Goal: Task Accomplishment & Management: Manage account settings

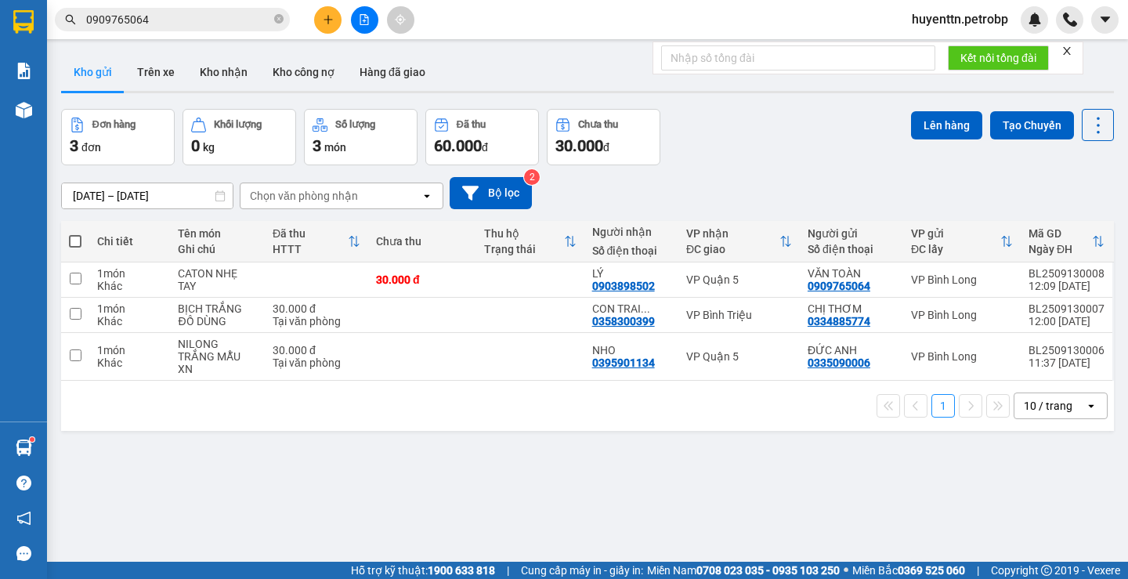
click at [78, 247] on span at bounding box center [75, 241] width 13 height 13
click at [75, 234] on input "checkbox" at bounding box center [75, 234] width 0 height 0
checkbox input "true"
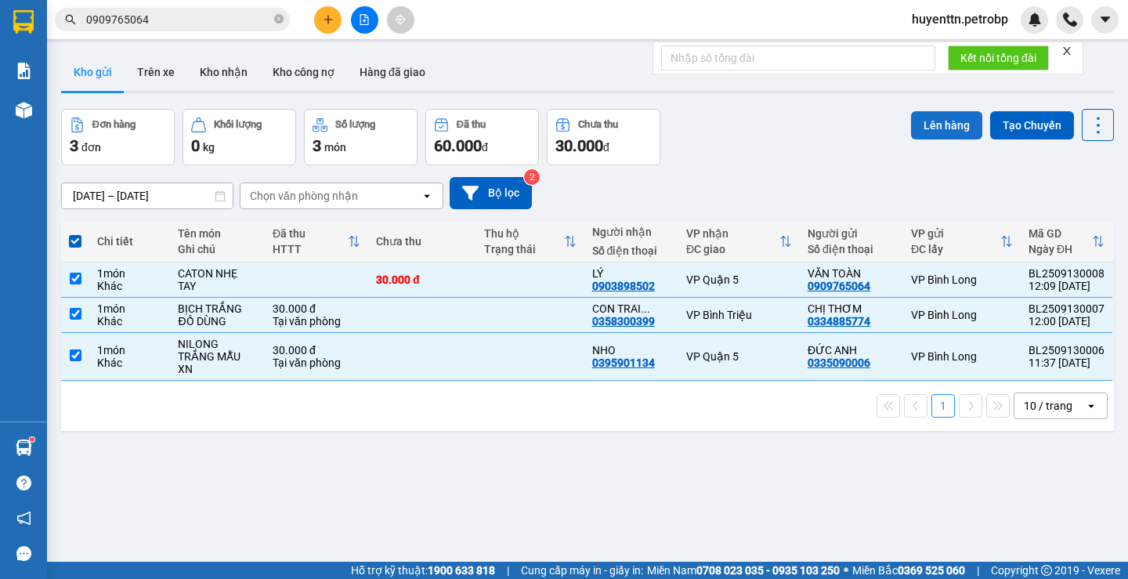
click at [942, 128] on button "Lên hàng" at bounding box center [946, 125] width 71 height 28
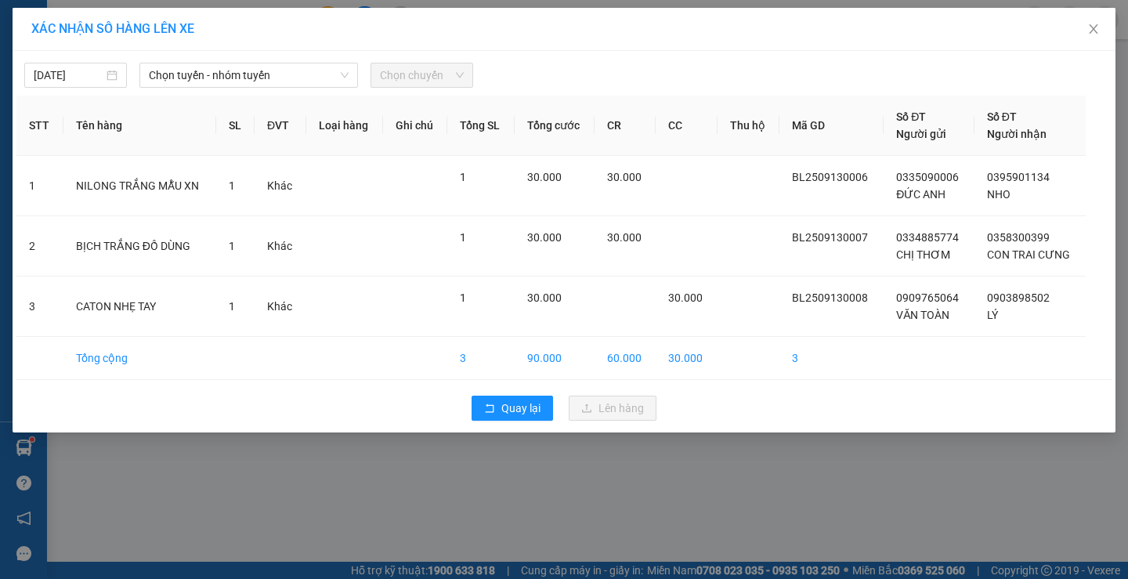
click at [232, 85] on span "Chọn tuyến - nhóm tuyến" at bounding box center [249, 75] width 200 height 24
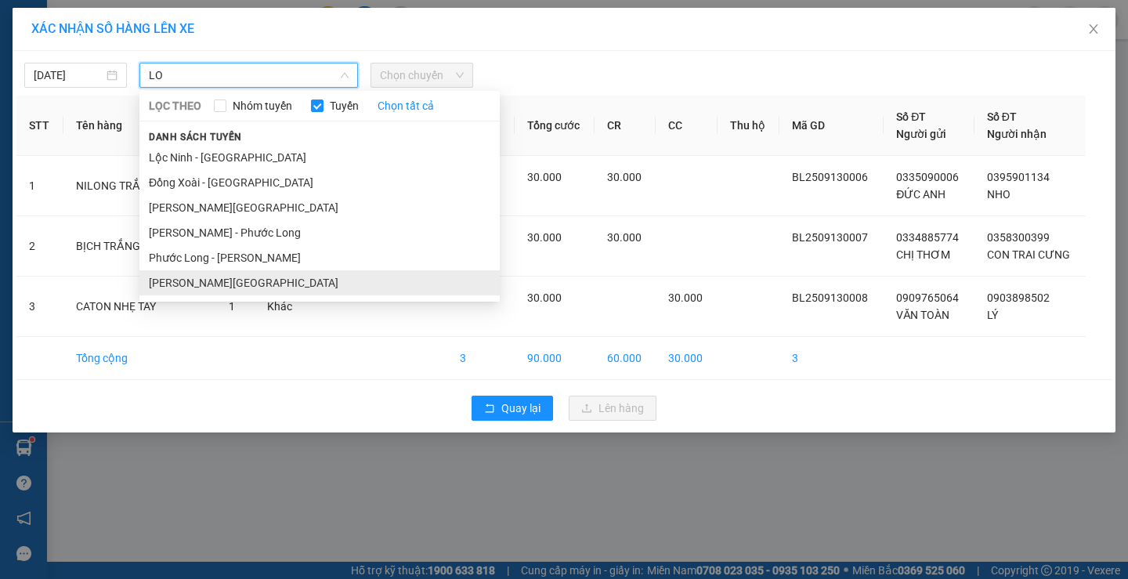
type input "LO"
click at [167, 277] on li "[PERSON_NAME][GEOGRAPHIC_DATA]" at bounding box center [319, 282] width 360 height 25
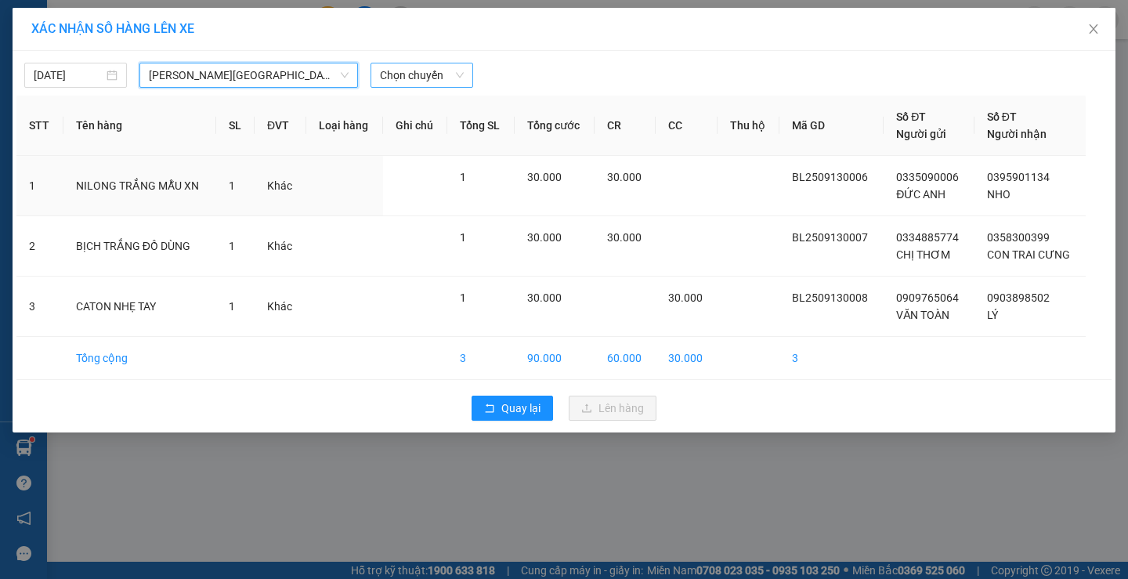
click at [419, 79] on span "Chọn chuyến" at bounding box center [422, 75] width 84 height 24
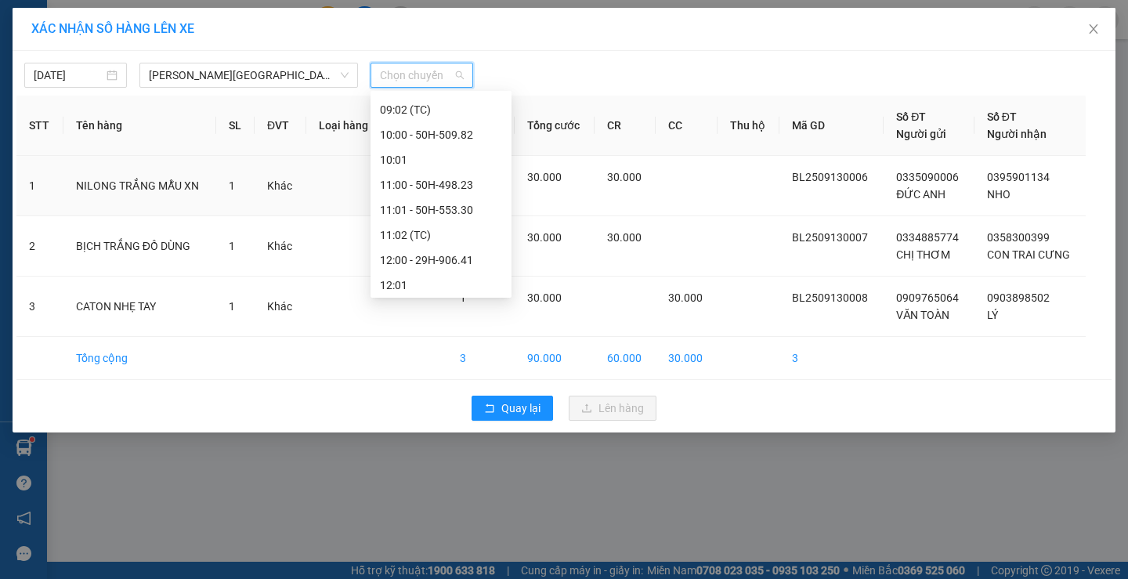
scroll to position [627, 0]
click at [455, 194] on div "12:00 - 29H-906.41" at bounding box center [441, 181] width 141 height 25
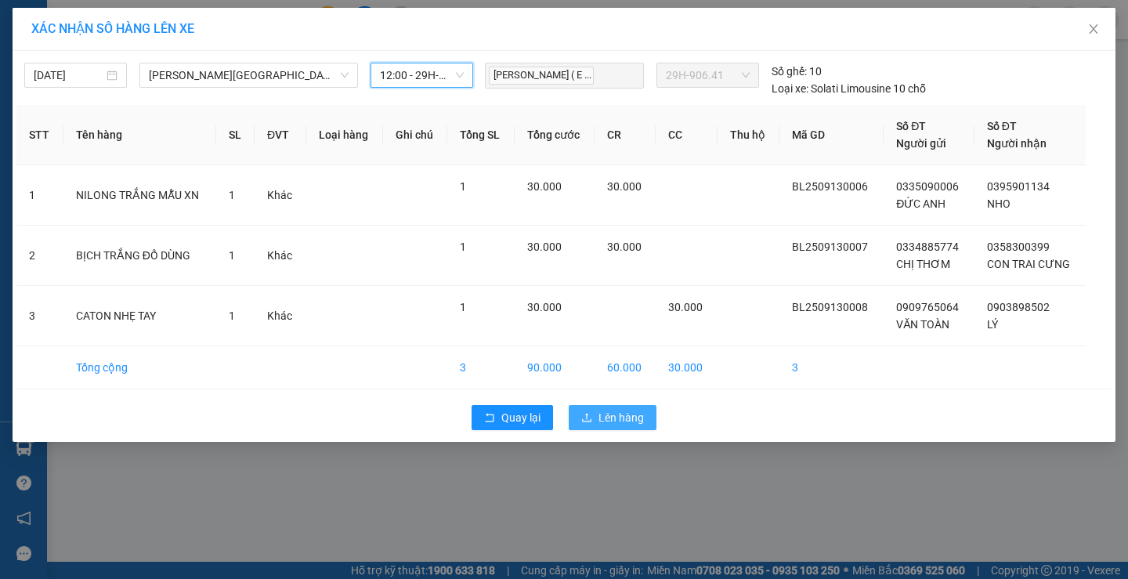
click at [607, 411] on span "Lên hàng" at bounding box center [621, 417] width 45 height 17
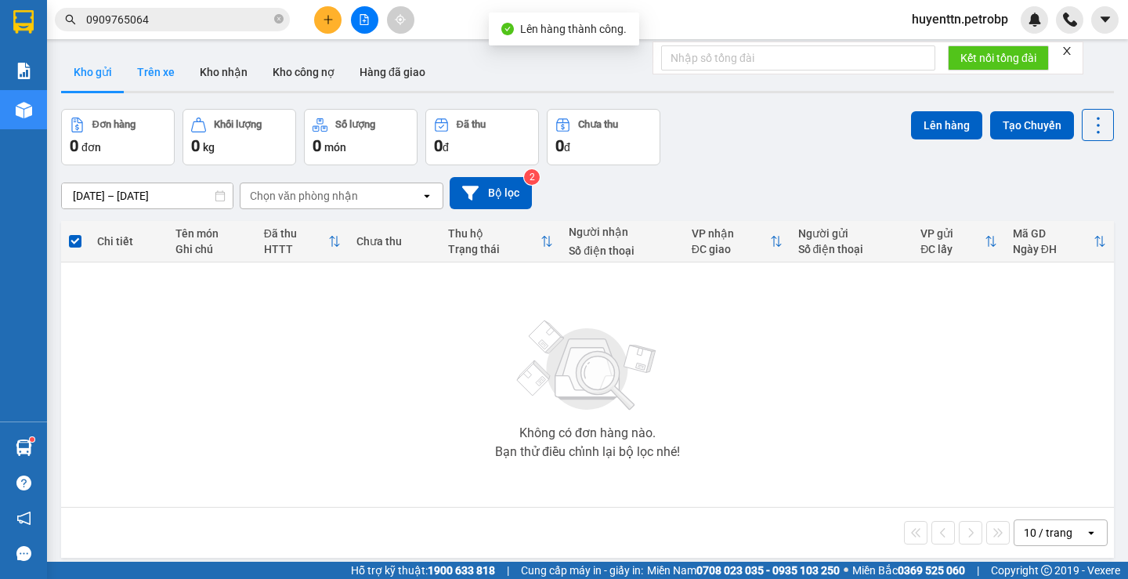
click at [183, 75] on button "Trên xe" at bounding box center [156, 72] width 63 height 38
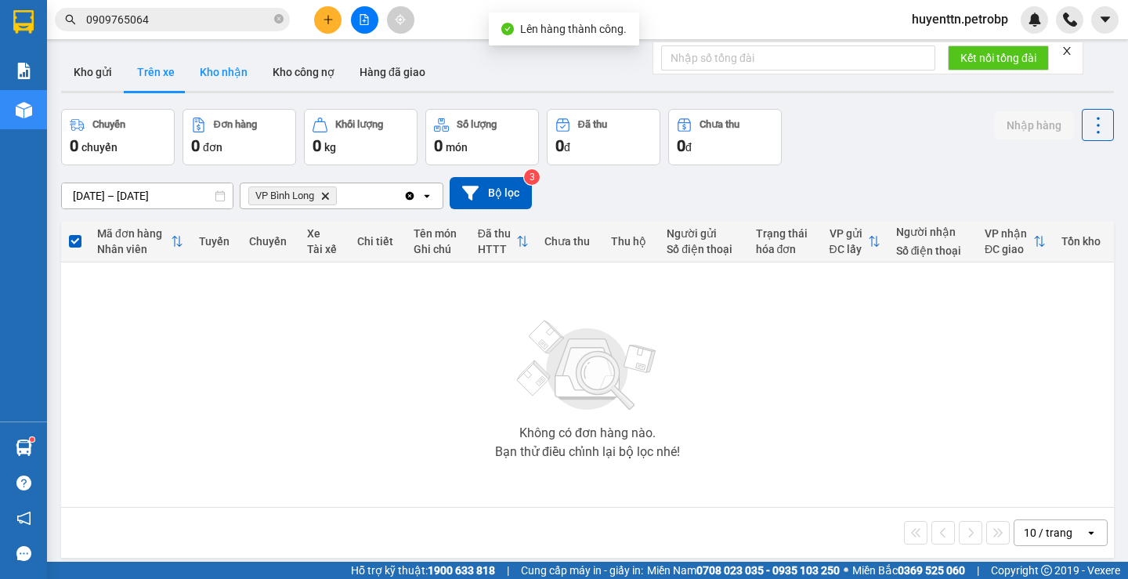
click at [218, 73] on button "Kho nhận" at bounding box center [223, 72] width 73 height 38
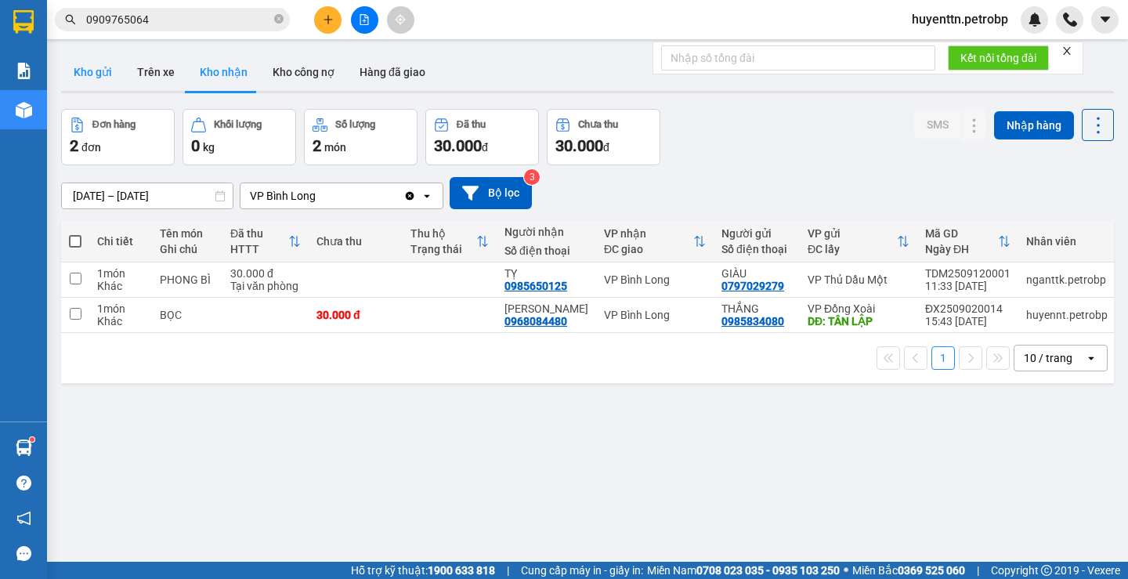
click at [86, 81] on button "Kho gửi" at bounding box center [92, 72] width 63 height 38
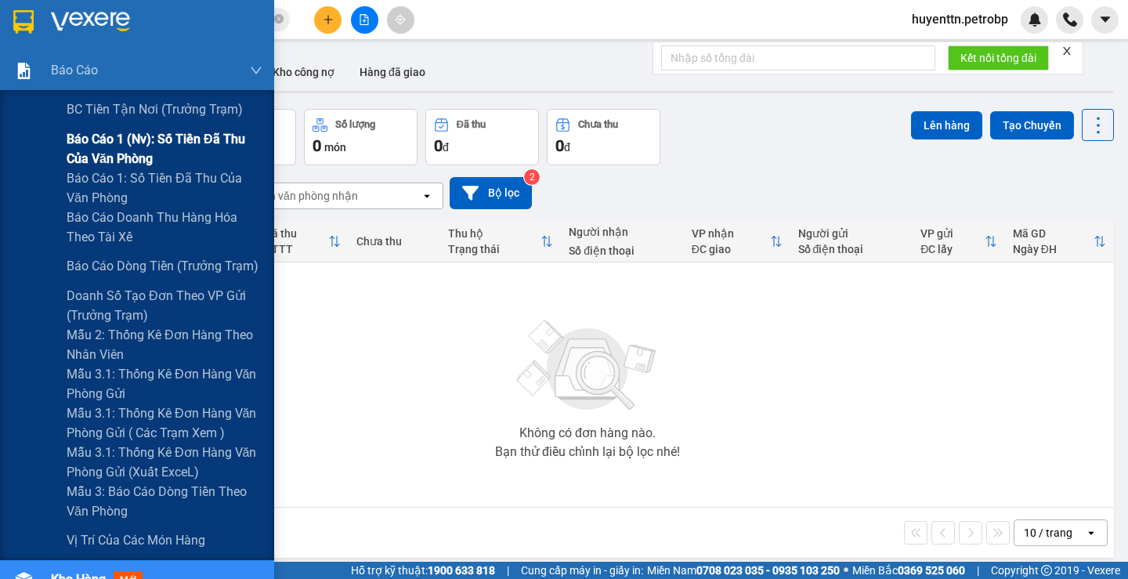
click at [81, 141] on span "Báo cáo 1 (nv): Số tiền đã thu của văn phòng" at bounding box center [165, 148] width 196 height 39
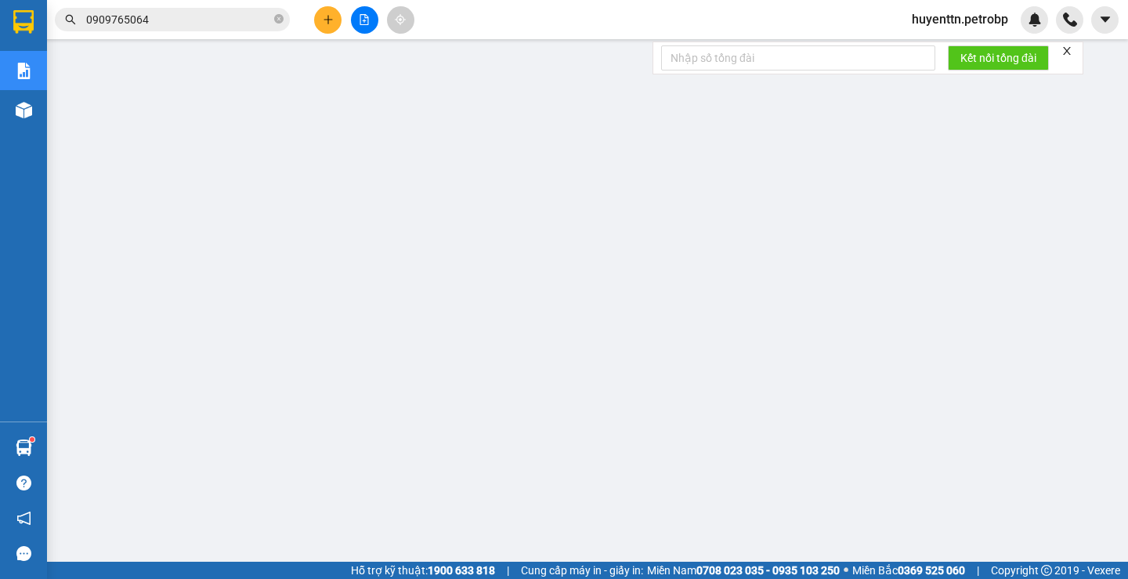
click at [366, 24] on icon "file-add" at bounding box center [364, 19] width 9 height 11
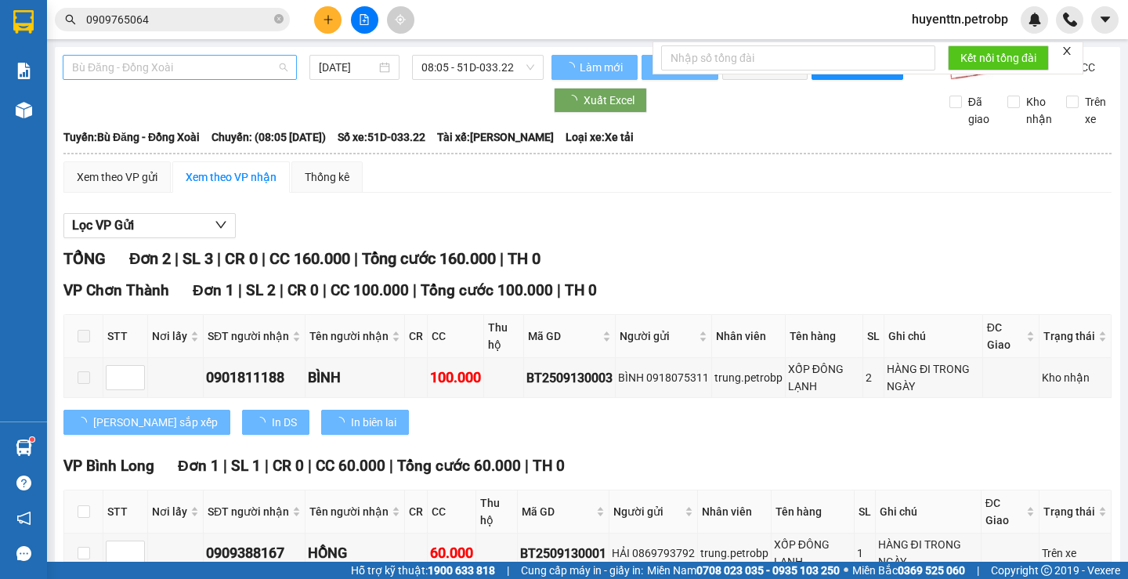
click at [225, 67] on span "Bù Đăng - Đồng Xoài" at bounding box center [179, 68] width 215 height 24
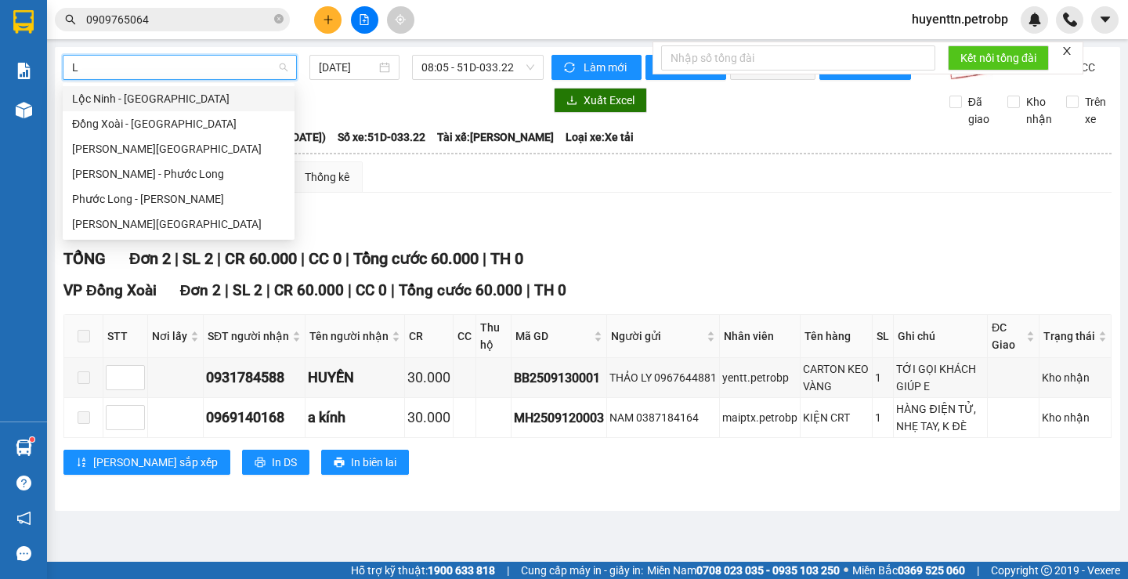
type input "LO"
click at [168, 230] on div "[PERSON_NAME][GEOGRAPHIC_DATA]" at bounding box center [178, 223] width 213 height 17
type input "[DATE]"
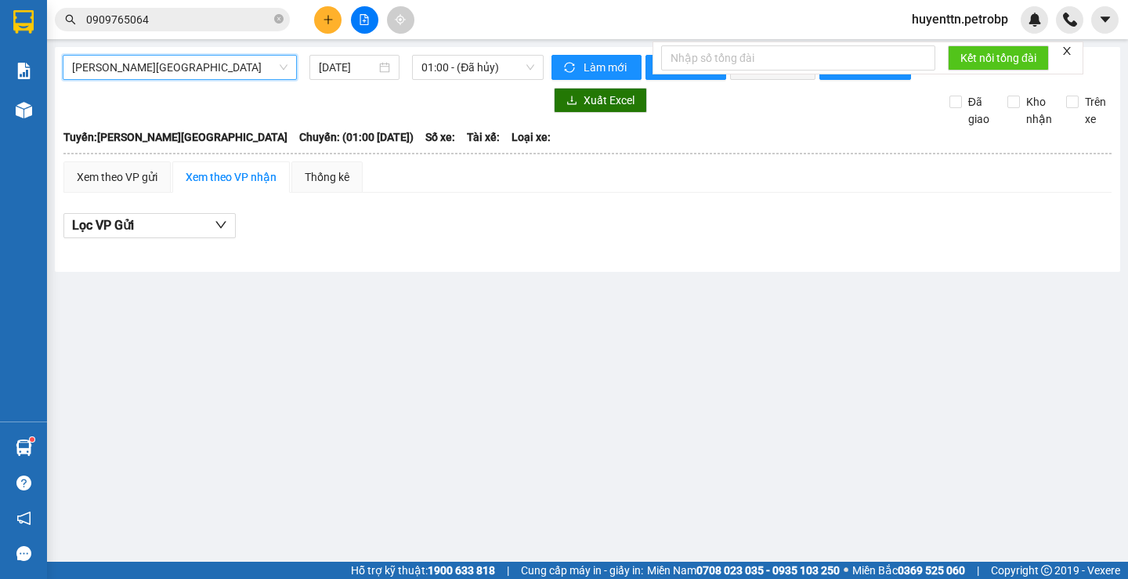
click at [226, 69] on span "[PERSON_NAME][GEOGRAPHIC_DATA]" at bounding box center [179, 68] width 215 height 24
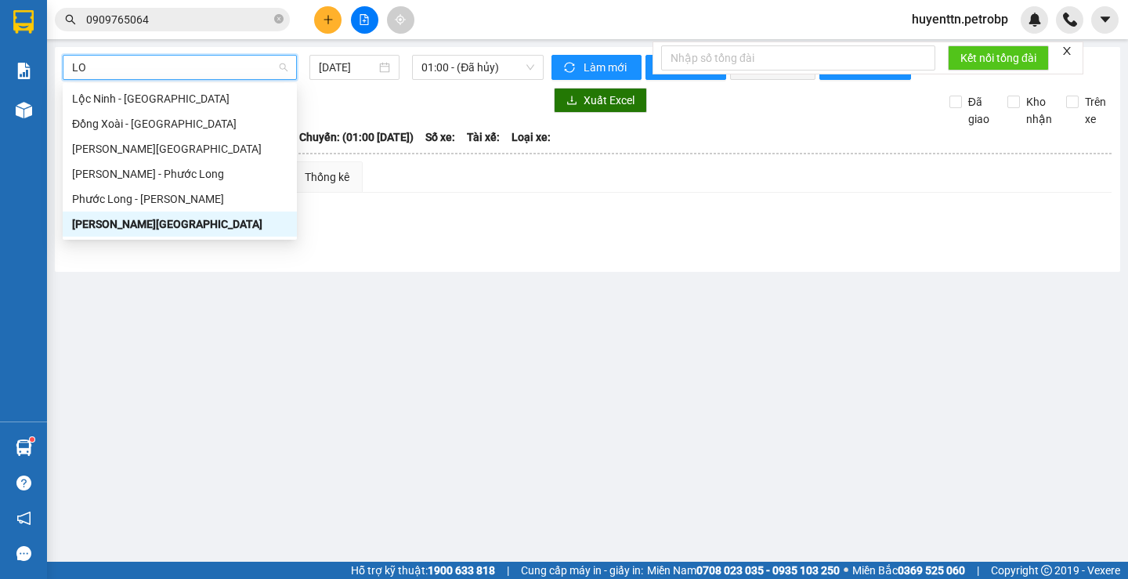
type input "LOC"
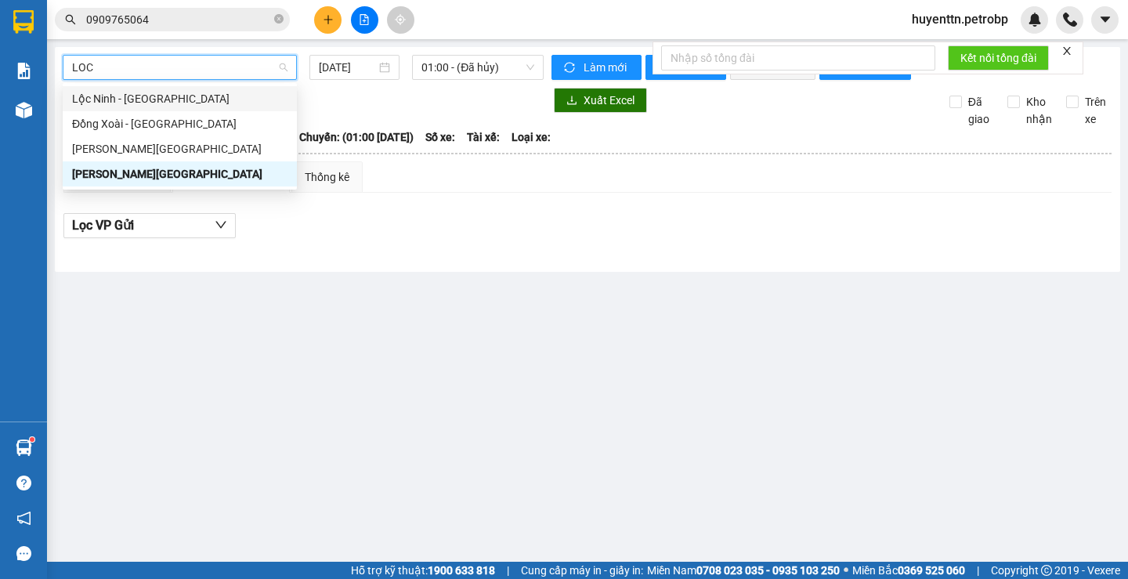
click at [190, 96] on div "Lộc Ninh - [GEOGRAPHIC_DATA]" at bounding box center [179, 98] width 215 height 17
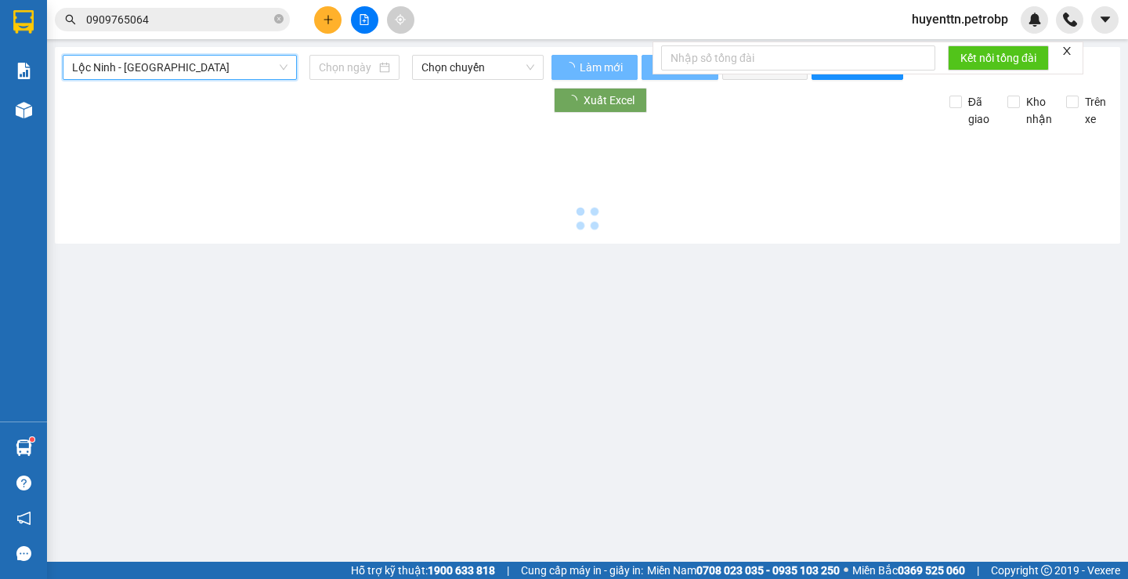
type input "[DATE]"
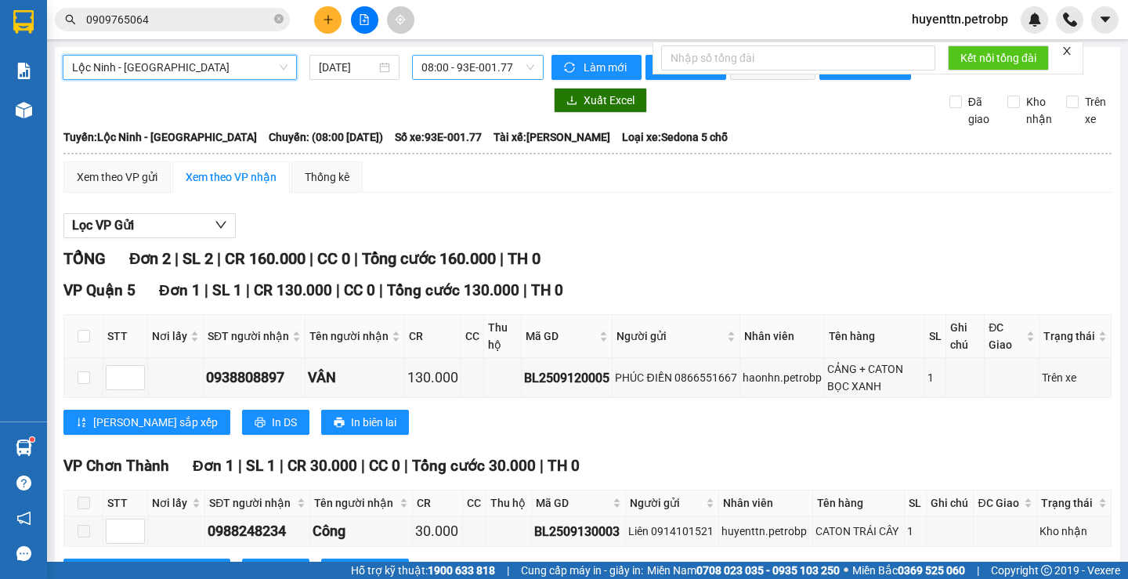
click at [501, 68] on span "08:00 - 93E-001.77" at bounding box center [478, 68] width 113 height 24
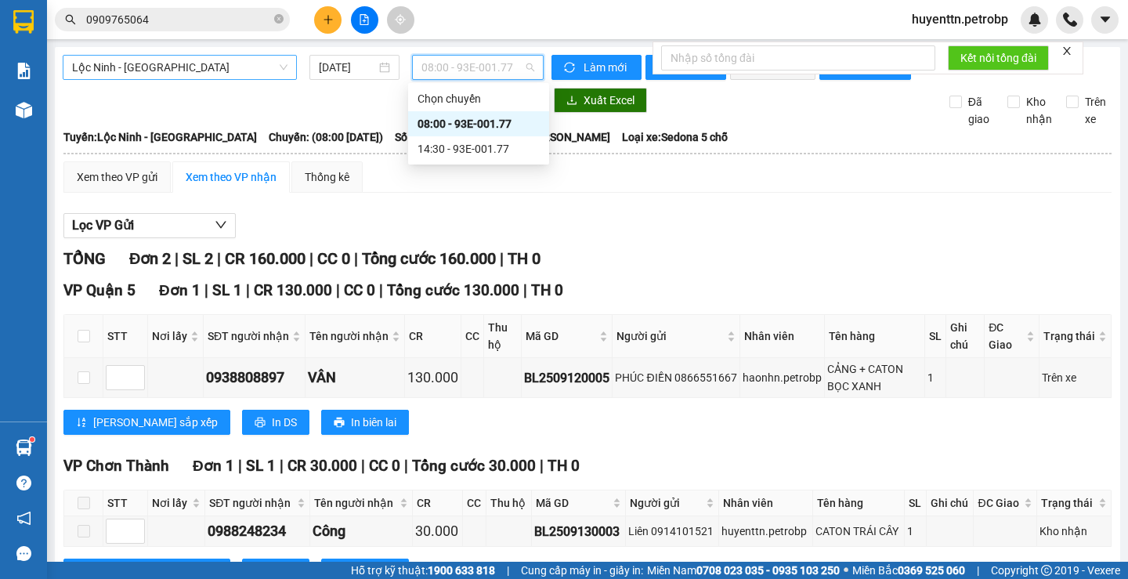
click at [492, 118] on div "08:00 - 93E-001.77" at bounding box center [479, 123] width 122 height 17
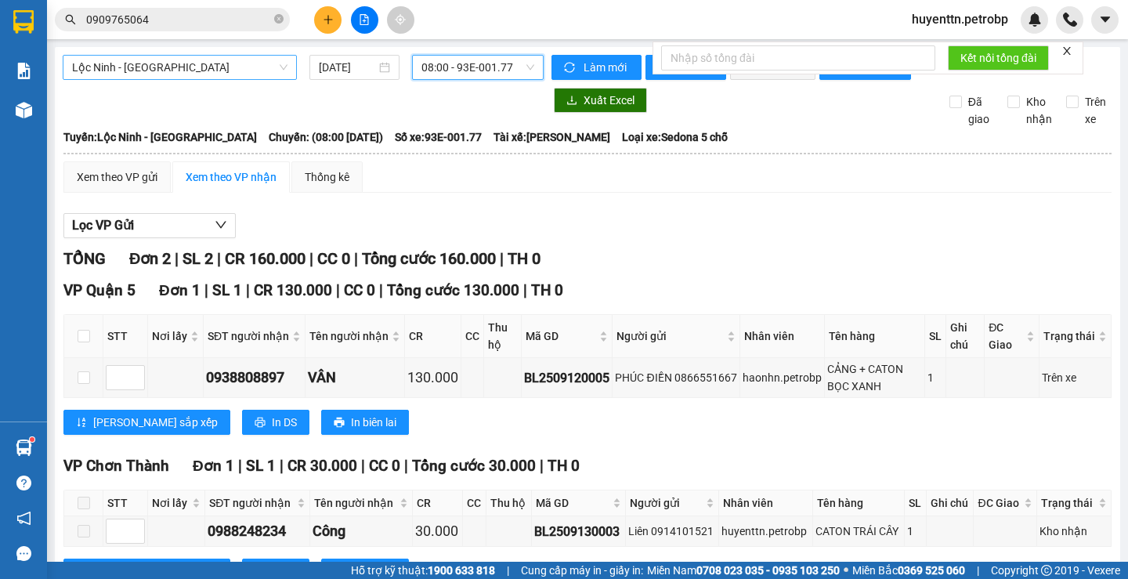
scroll to position [79, 0]
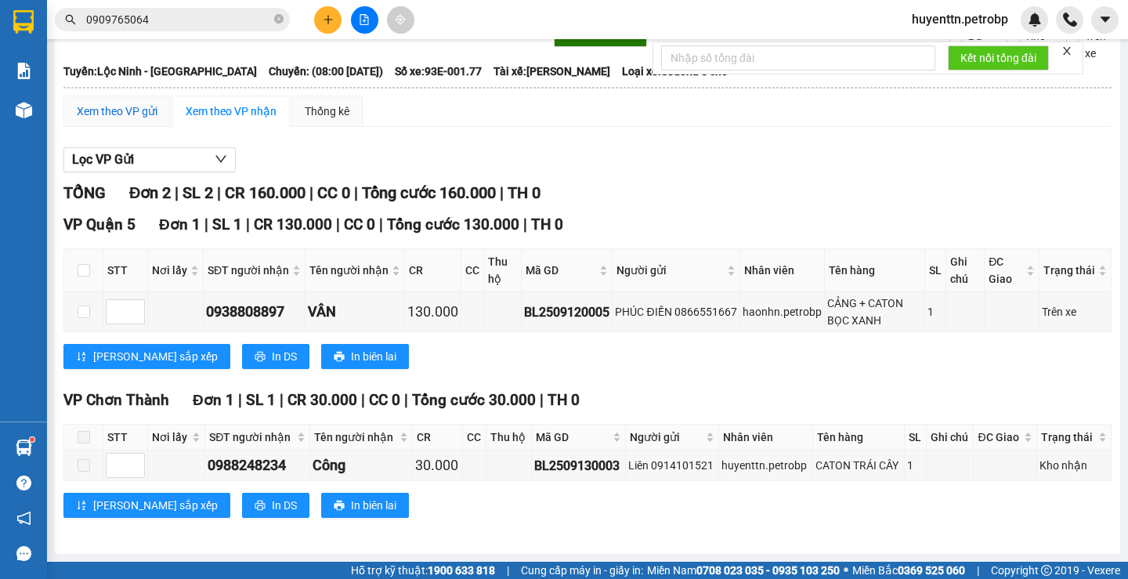
click at [113, 114] on div "Xem theo VP gửi" at bounding box center [117, 111] width 81 height 17
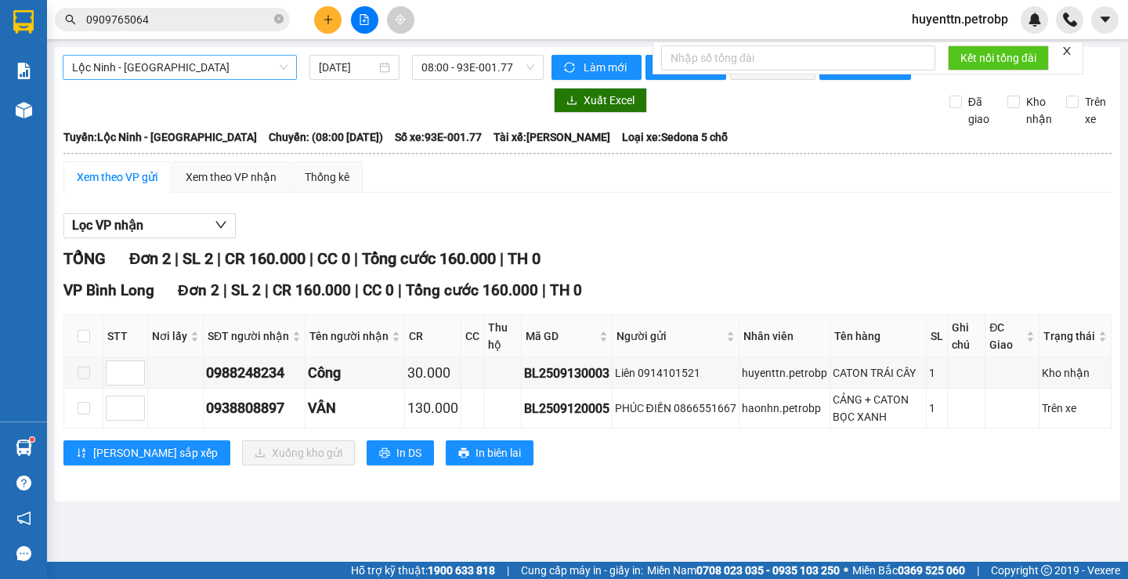
click at [107, 186] on div "Xem theo VP gửi" at bounding box center [117, 176] width 81 height 17
click at [82, 415] on input "checkbox" at bounding box center [84, 408] width 13 height 13
checkbox input "true"
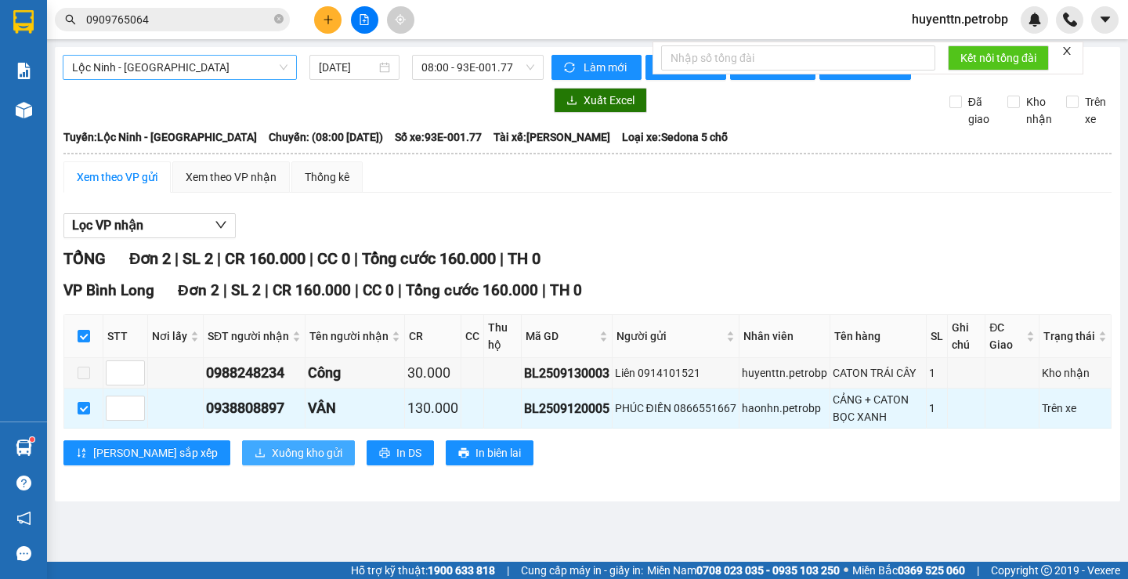
click at [272, 462] on span "Xuống kho gửi" at bounding box center [307, 452] width 71 height 17
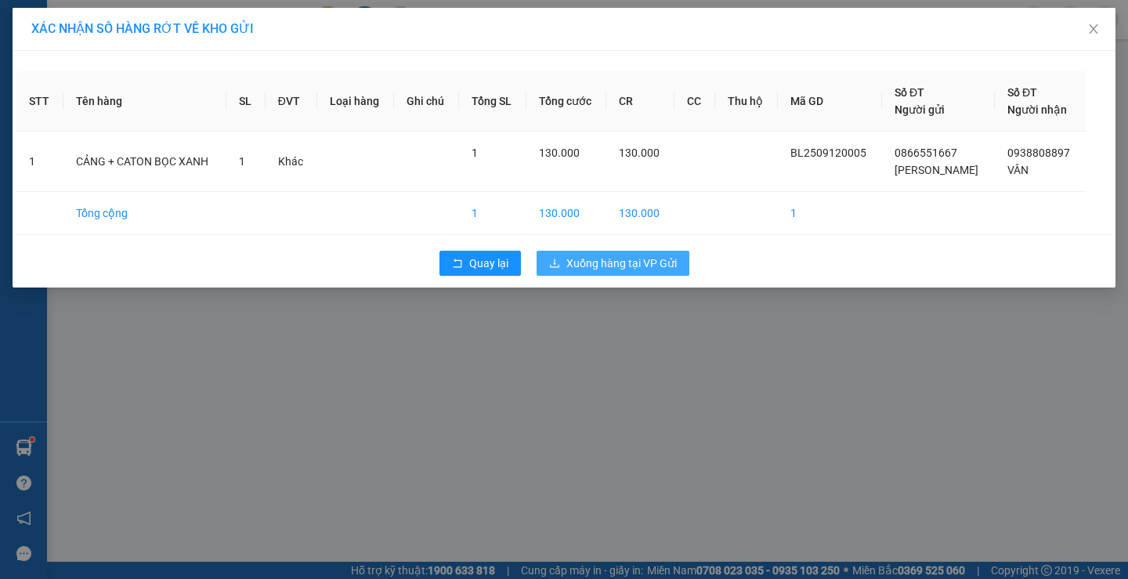
click at [609, 263] on span "Xuống hàng tại VP Gửi" at bounding box center [622, 263] width 110 height 17
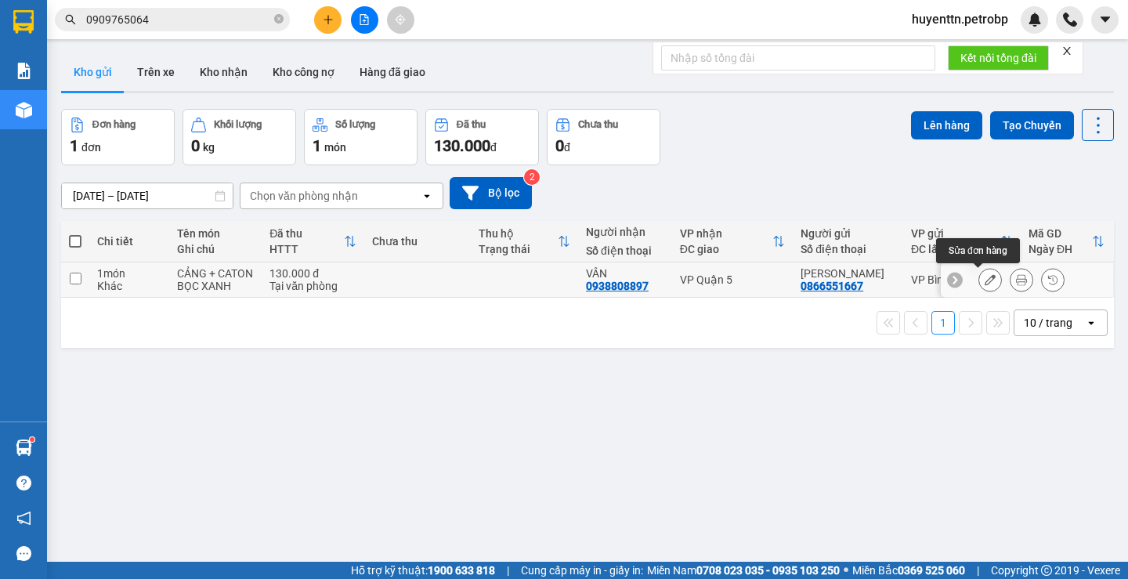
click at [980, 286] on button at bounding box center [990, 279] width 22 height 27
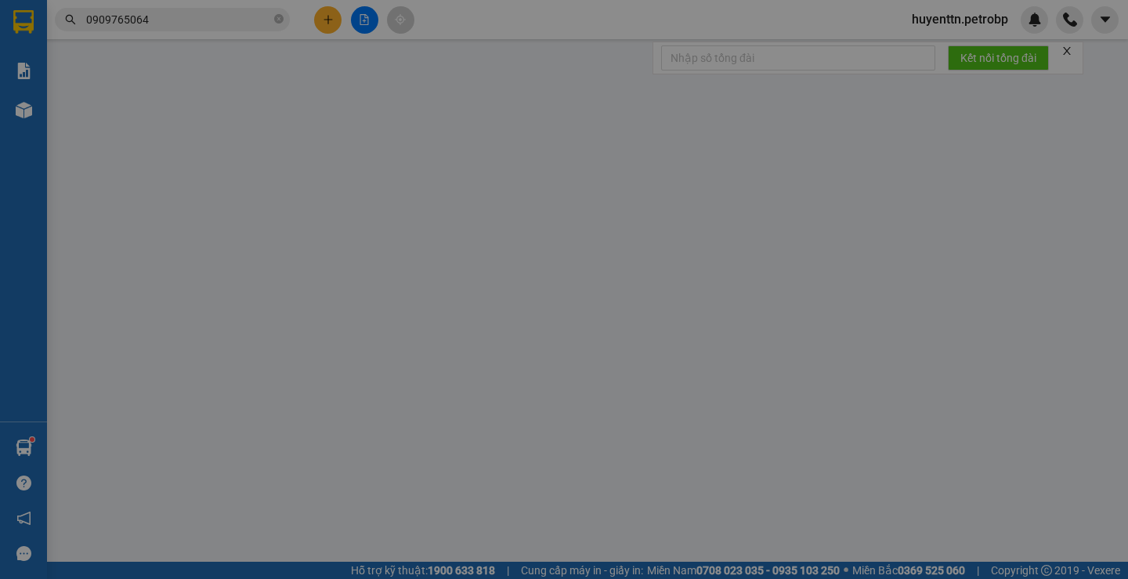
type input "0866551667"
type input "0938808897"
type input "130.000"
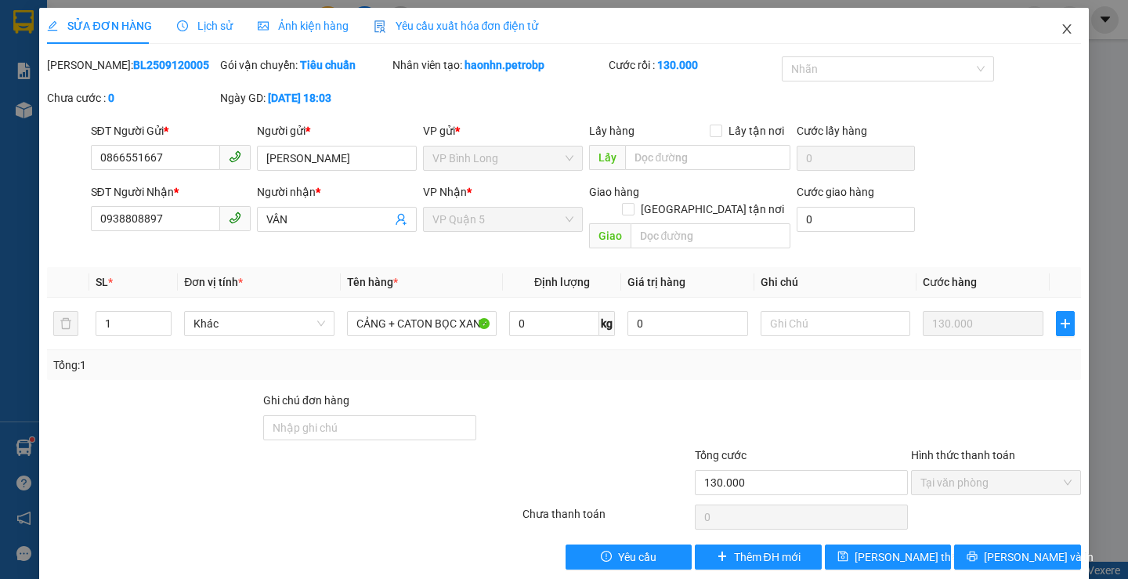
click at [1061, 31] on icon "close" at bounding box center [1067, 29] width 13 height 13
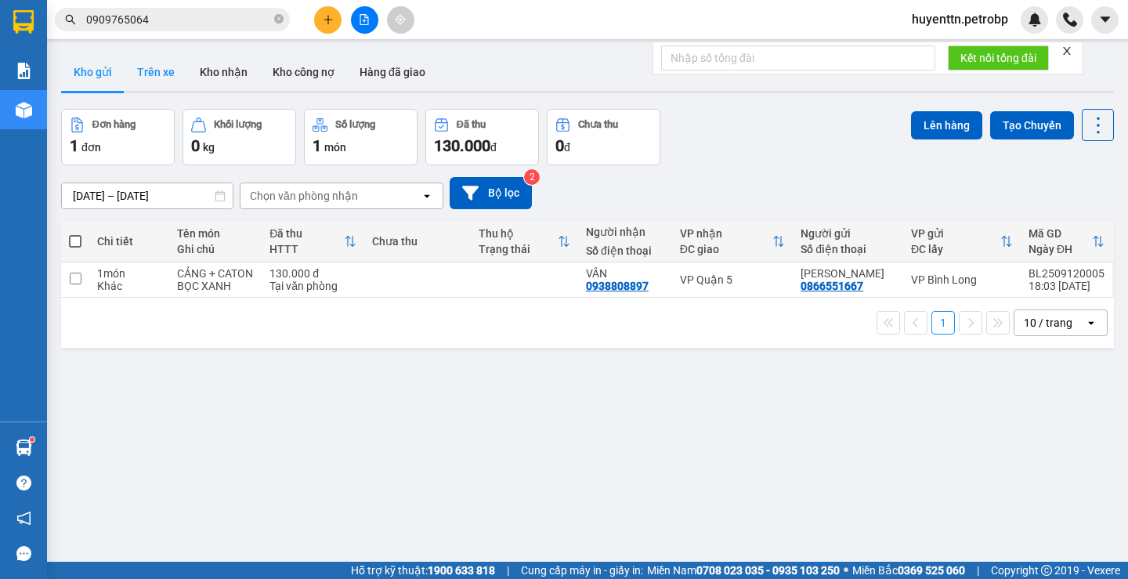
click at [135, 77] on button "Trên xe" at bounding box center [156, 72] width 63 height 38
click at [157, 78] on button "Trên xe" at bounding box center [156, 72] width 63 height 38
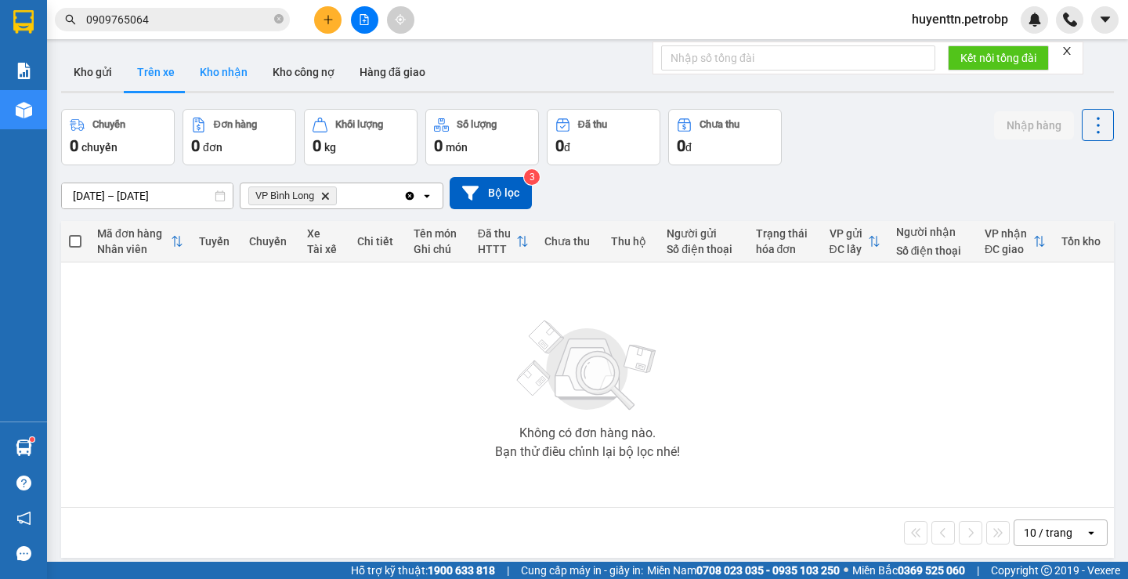
click at [218, 86] on button "Kho nhận" at bounding box center [223, 72] width 73 height 38
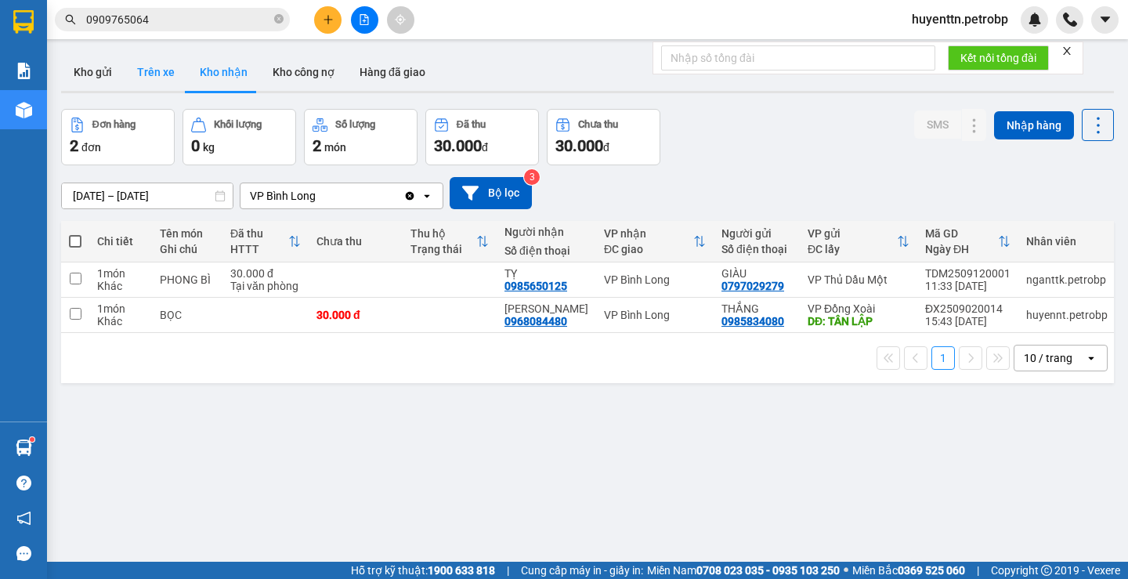
drag, startPoint x: 139, startPoint y: 93, endPoint x: 148, endPoint y: 76, distance: 19.6
click at [143, 85] on div "Kho gửi Trên xe Kho nhận Kho công nợ Hàng đã giao" at bounding box center [587, 74] width 1053 height 42
click at [157, 61] on button "Trên xe" at bounding box center [156, 72] width 63 height 38
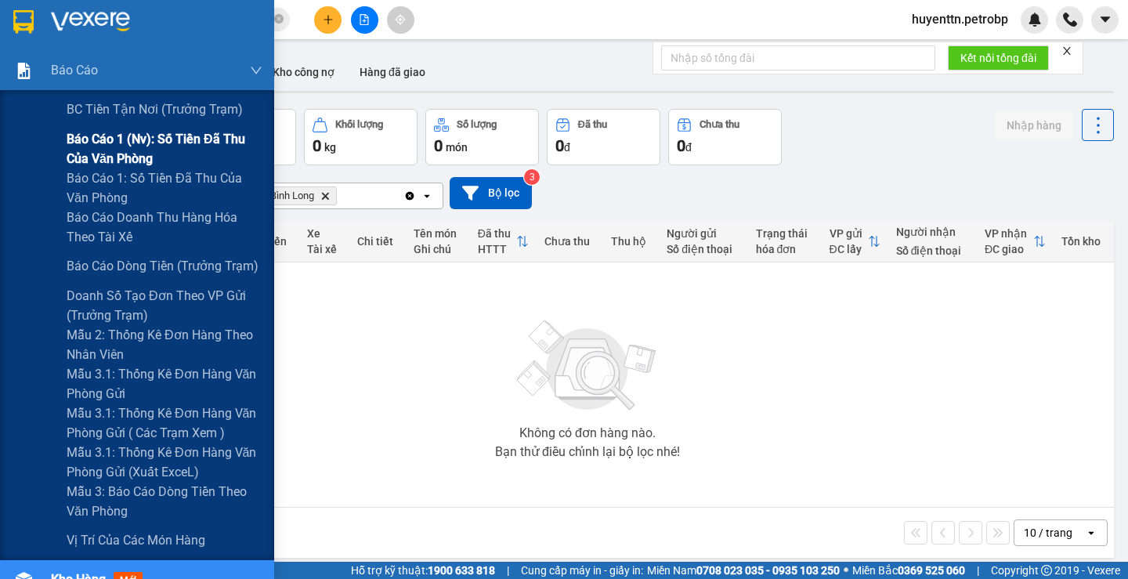
click at [149, 149] on span "Báo cáo 1 (nv): Số tiền đã thu của văn phòng" at bounding box center [165, 148] width 196 height 39
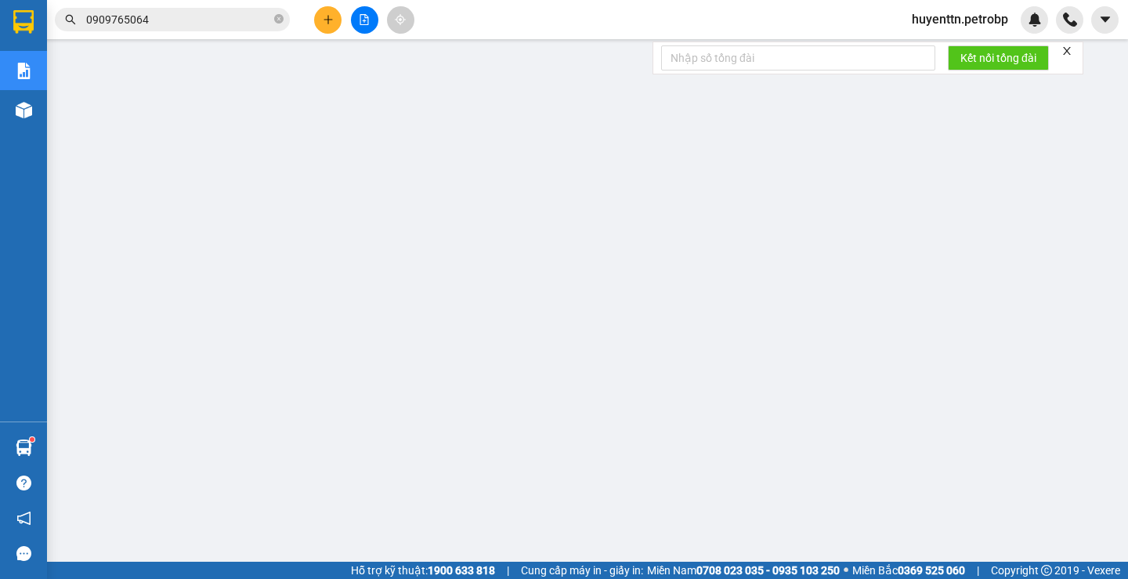
click at [990, 24] on span "huyenttn.petrobp" at bounding box center [960, 19] width 121 height 20
drag, startPoint x: 961, startPoint y: 23, endPoint x: 1051, endPoint y: 20, distance: 89.4
click at [961, 22] on span "huyenttn.petrobp" at bounding box center [960, 19] width 121 height 20
click at [948, 19] on span "huyenttn.petrobp" at bounding box center [960, 19] width 121 height 20
click at [943, 51] on span "Đăng xuất" at bounding box center [966, 48] width 91 height 17
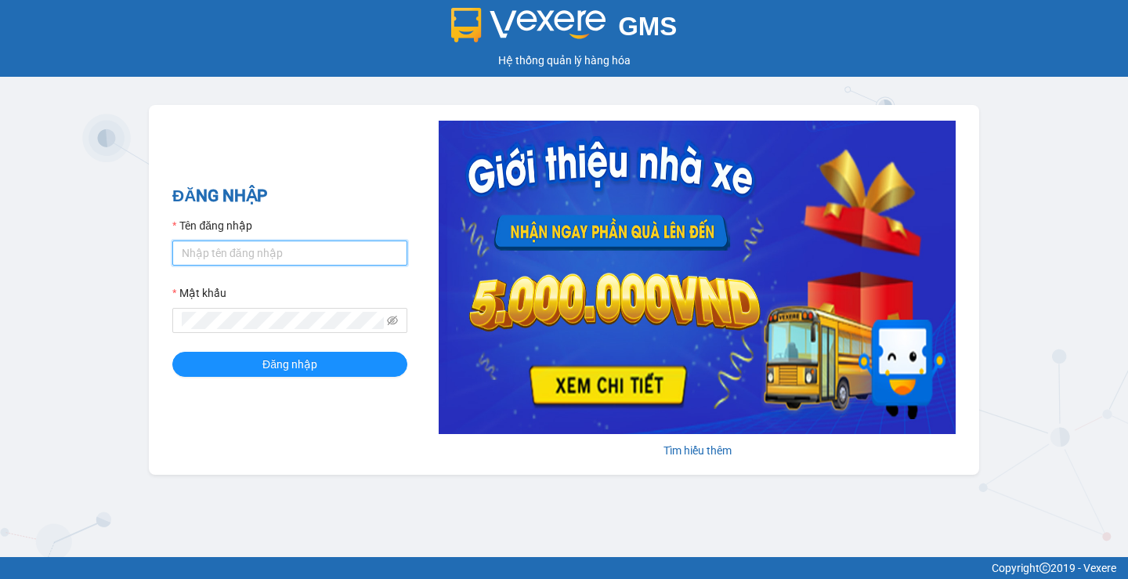
click at [291, 259] on input "Tên đăng nhập" at bounding box center [289, 253] width 235 height 25
type input "haonhn.petrobp"
click at [172, 352] on button "Đăng nhập" at bounding box center [289, 364] width 235 height 25
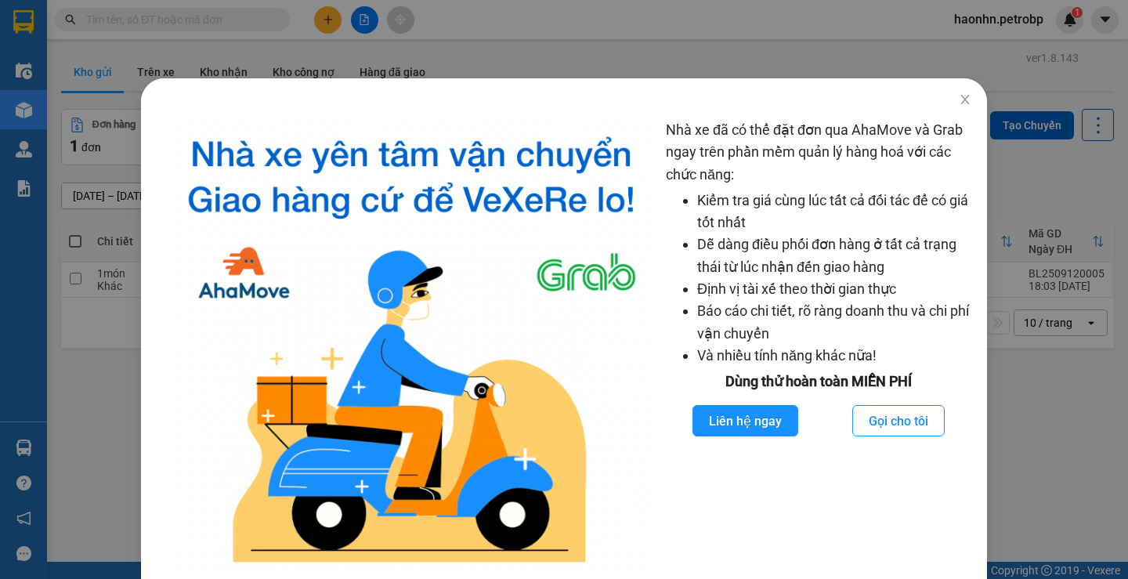
click at [640, 60] on div "Nhà xe đã có thể đặt đơn qua AhaMove và Grab ngay trên phần mềm quản lý hàng ho…" at bounding box center [564, 289] width 1128 height 579
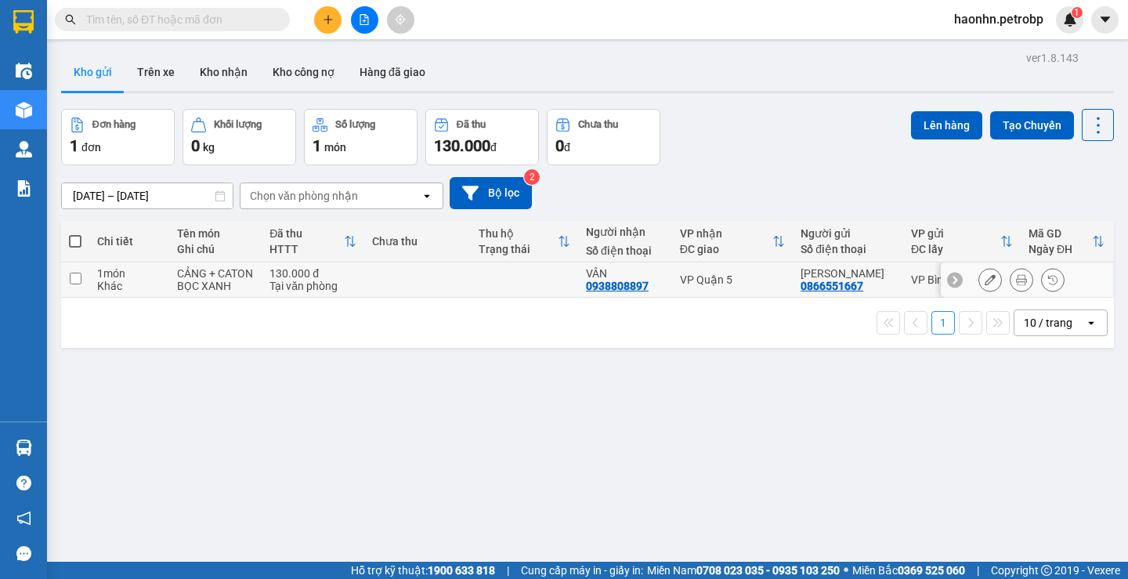
click at [472, 286] on tr "1 món Khác CẢNG + CATON BỌC XANH 130.000 đ Tại văn phòng VÂN 0938808897 VP [GEO…" at bounding box center [587, 279] width 1053 height 35
checkbox input "true"
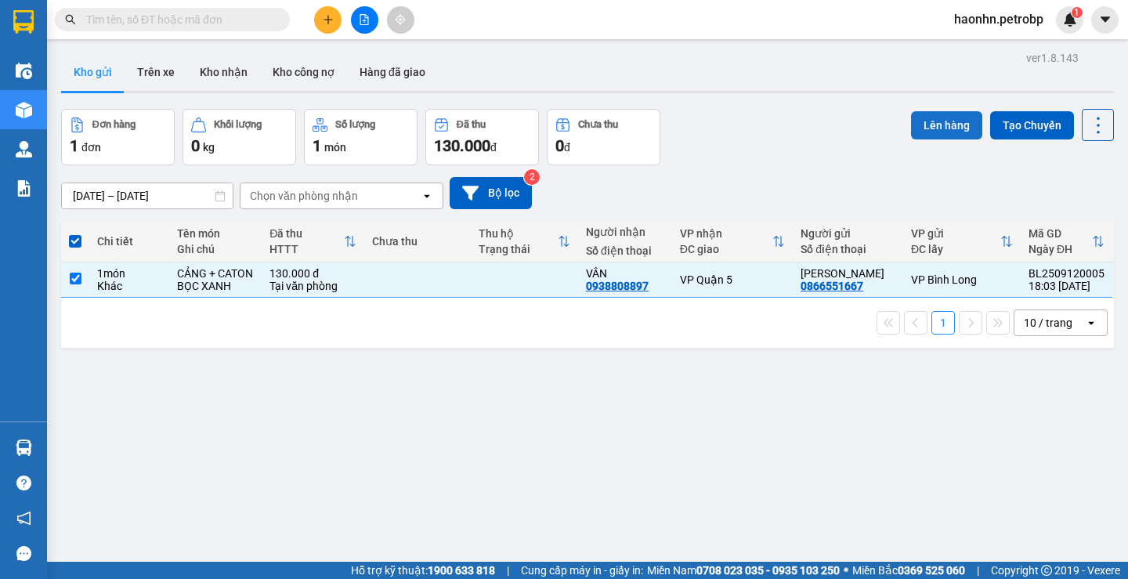
click at [928, 128] on button "Lên hàng" at bounding box center [946, 125] width 71 height 28
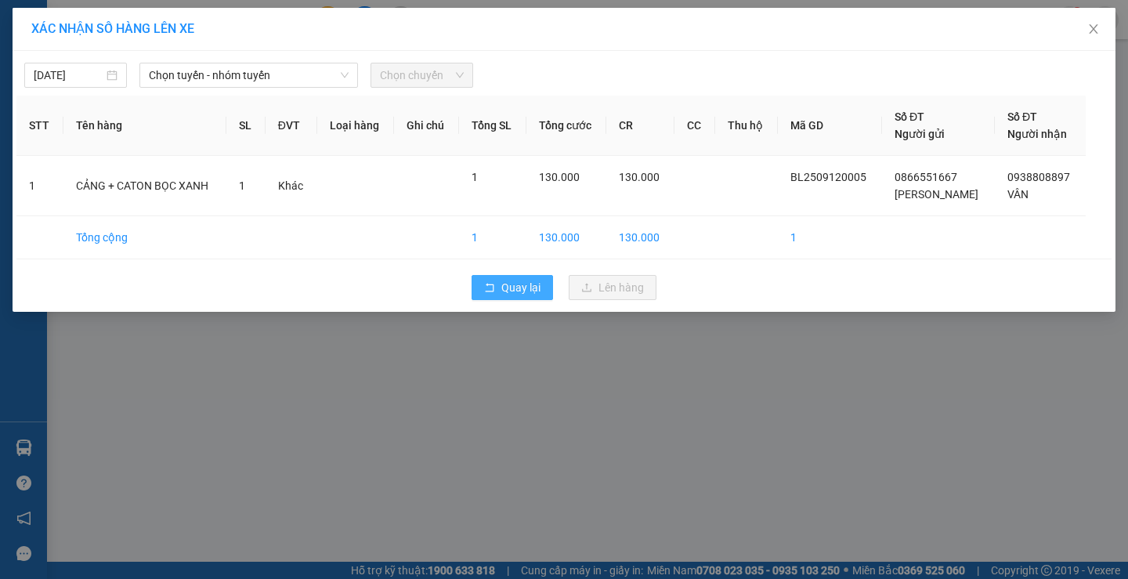
click at [527, 283] on button "Quay lại" at bounding box center [512, 287] width 81 height 25
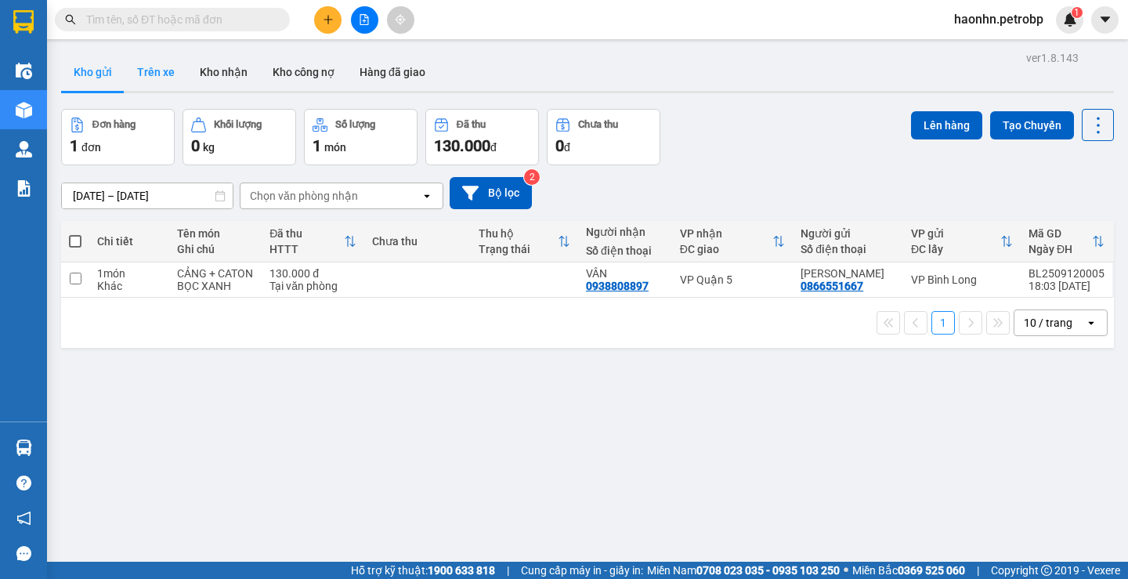
click at [157, 74] on button "Trên xe" at bounding box center [156, 72] width 63 height 38
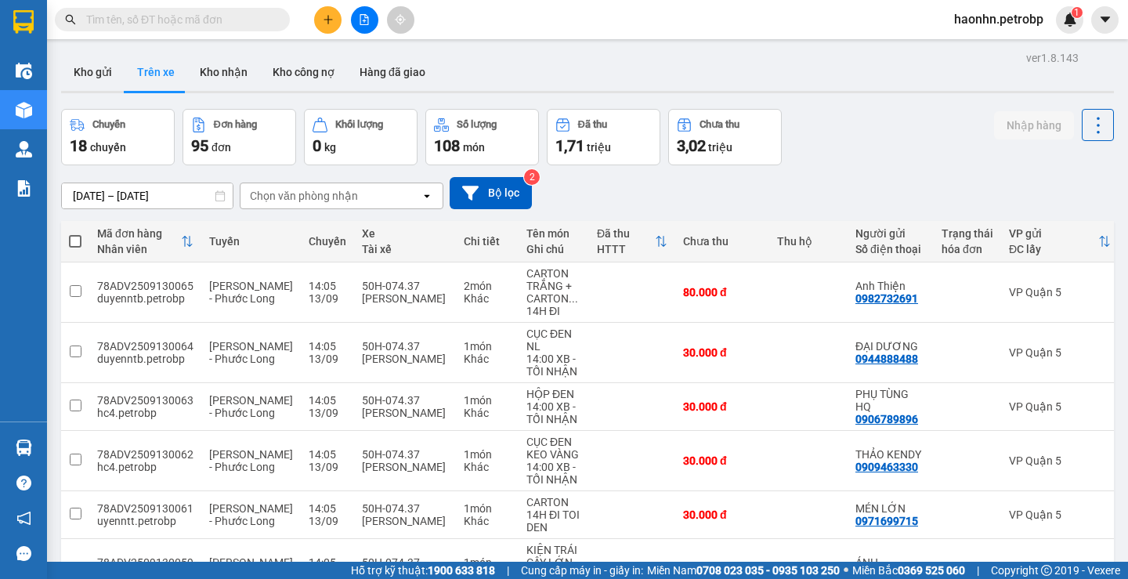
click at [374, 205] on div "Chọn văn phòng nhận" at bounding box center [331, 195] width 180 height 25
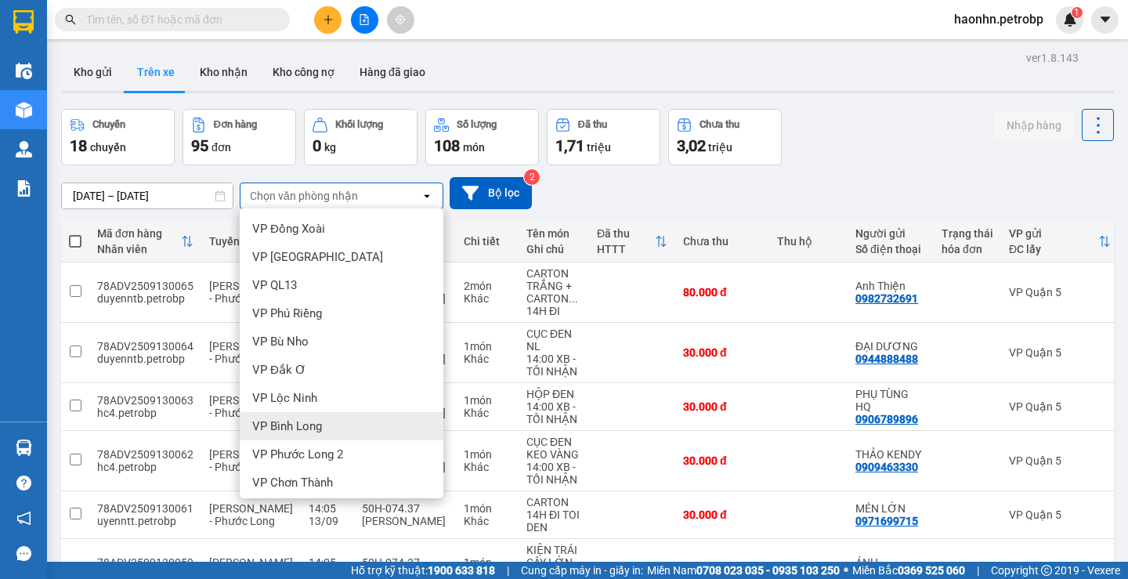
click at [273, 419] on span "VP Bình Long" at bounding box center [287, 426] width 70 height 16
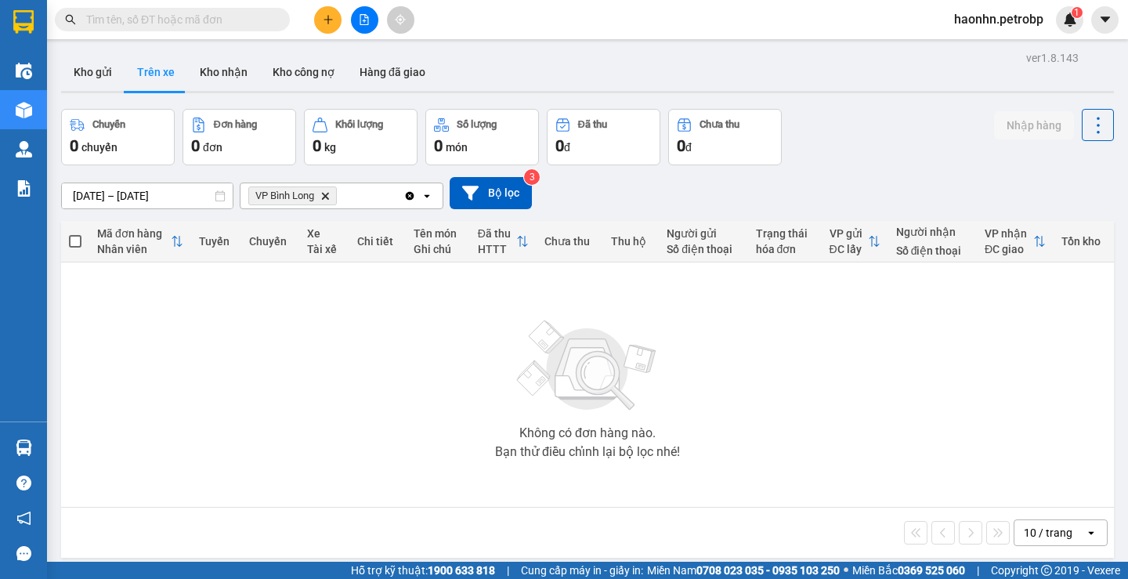
click at [167, 205] on div "ver 1.8.143 Kho gửi Trên xe Kho nhận Kho công nợ Hàng đã giao Chuyến 0 chuyến Đ…" at bounding box center [588, 336] width 1066 height 579
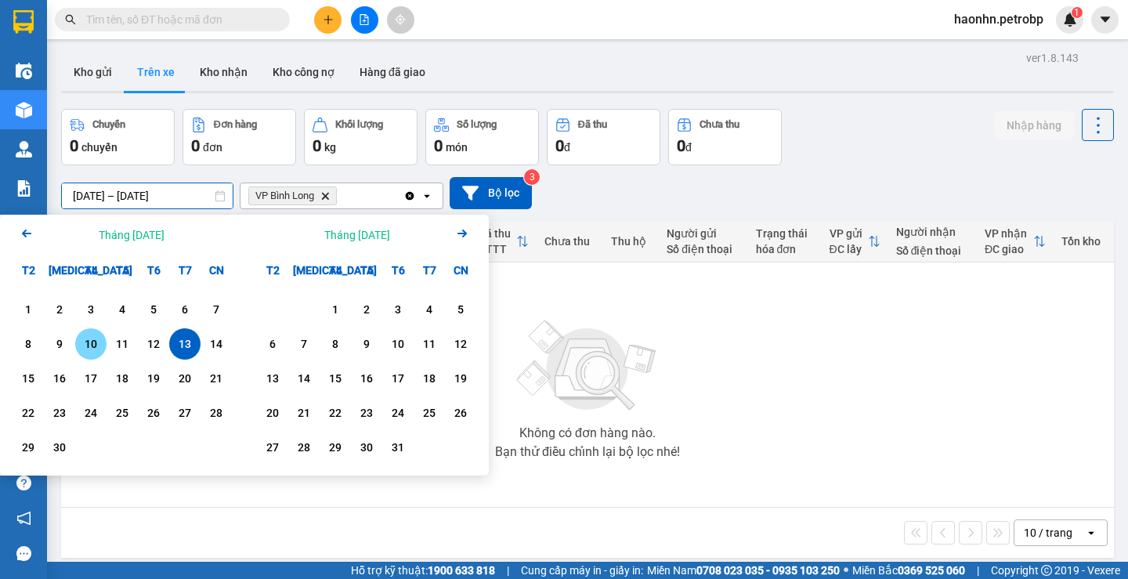
click at [104, 355] on div "10" at bounding box center [90, 343] width 31 height 31
click at [186, 346] on div "13" at bounding box center [185, 344] width 22 height 19
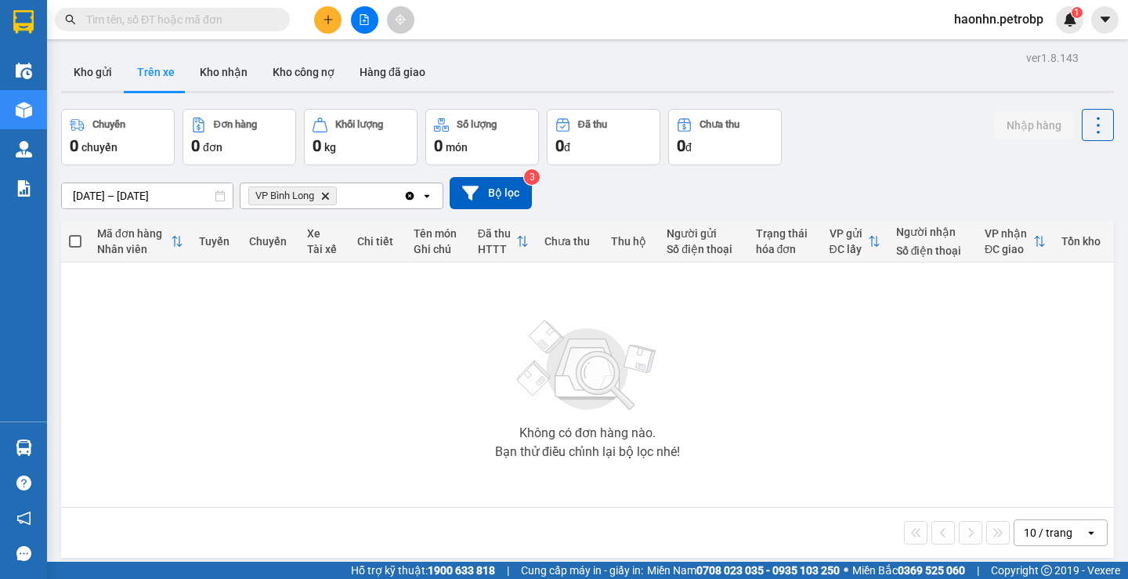
click at [179, 18] on input "text" at bounding box center [178, 19] width 185 height 17
click at [227, 65] on button "Kho nhận" at bounding box center [223, 72] width 73 height 38
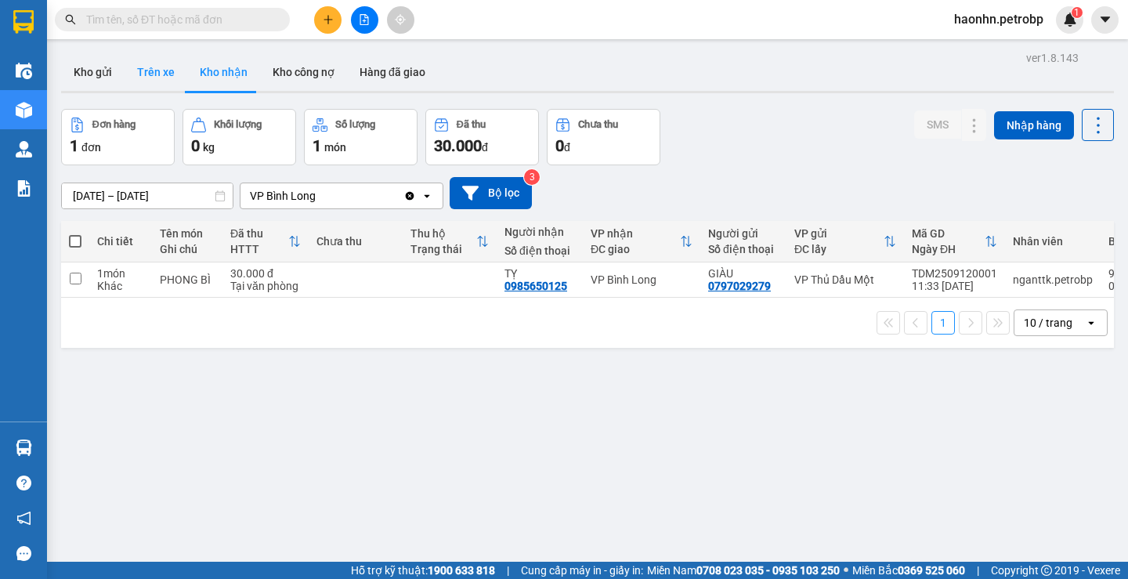
click at [152, 79] on button "Trên xe" at bounding box center [156, 72] width 63 height 38
type input "10/09/2025 – 13/09/2025"
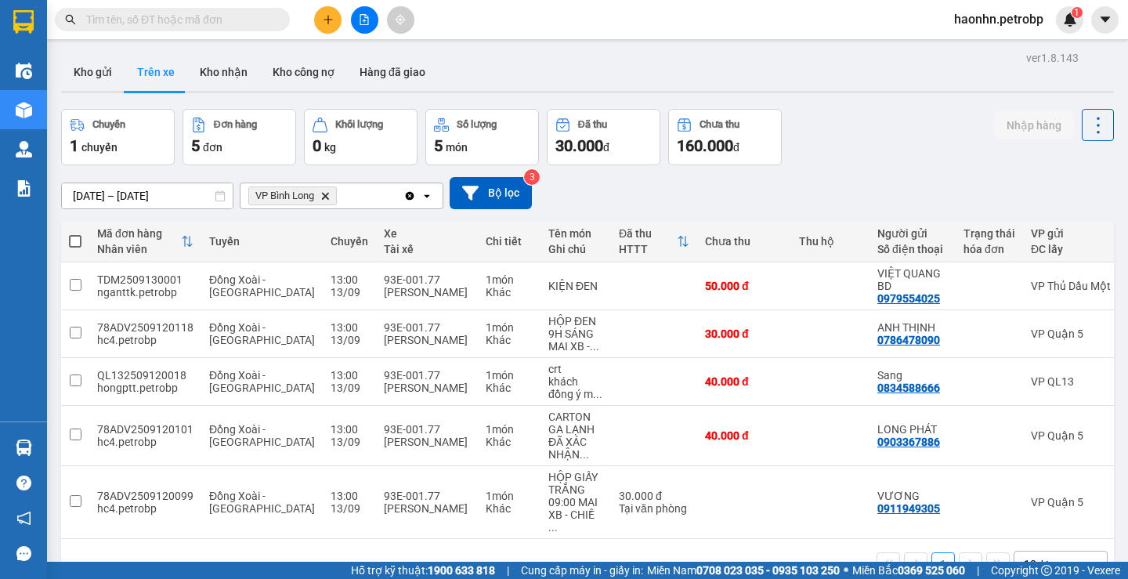
scroll to position [0, 251]
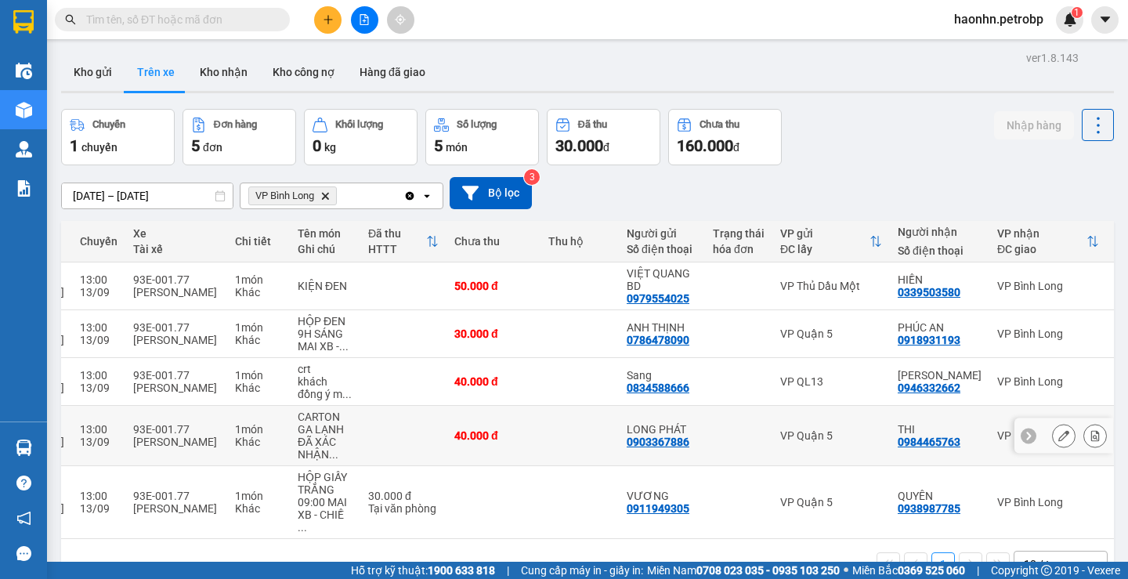
click at [788, 440] on div "VP Quận 5" at bounding box center [831, 435] width 102 height 13
checkbox input "true"
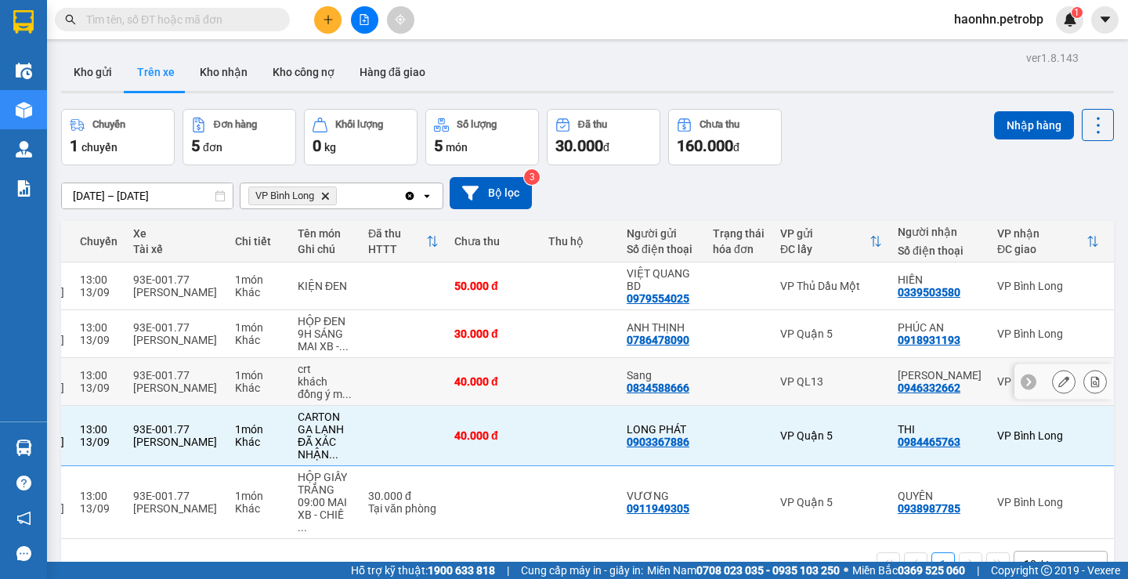
click at [780, 388] on div "VP QL13" at bounding box center [831, 381] width 102 height 13
checkbox input "true"
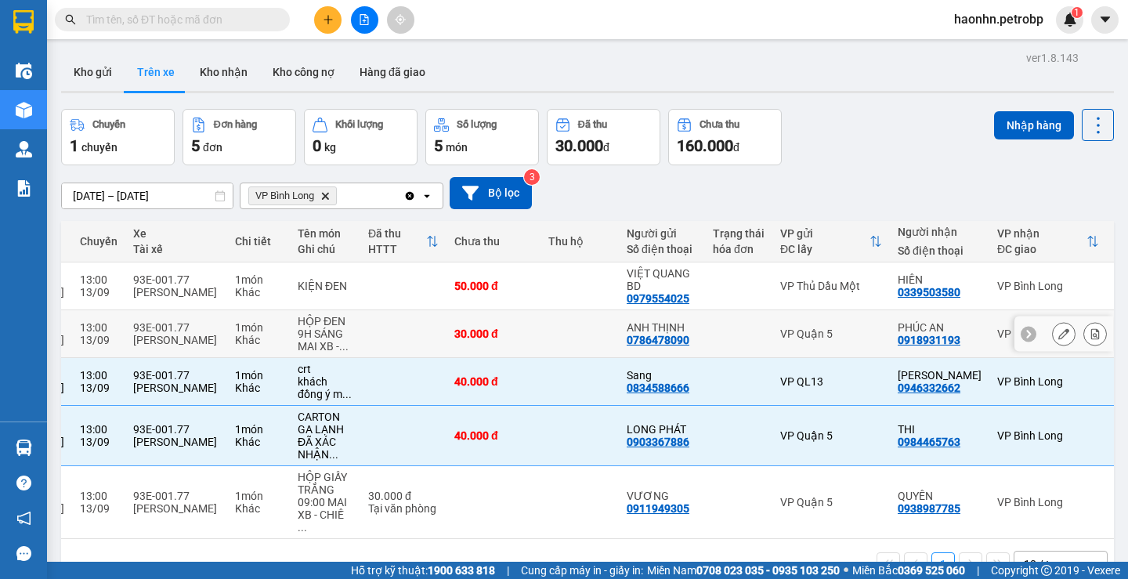
click at [773, 324] on td "VP Quận 5" at bounding box center [832, 334] width 118 height 48
checkbox input "true"
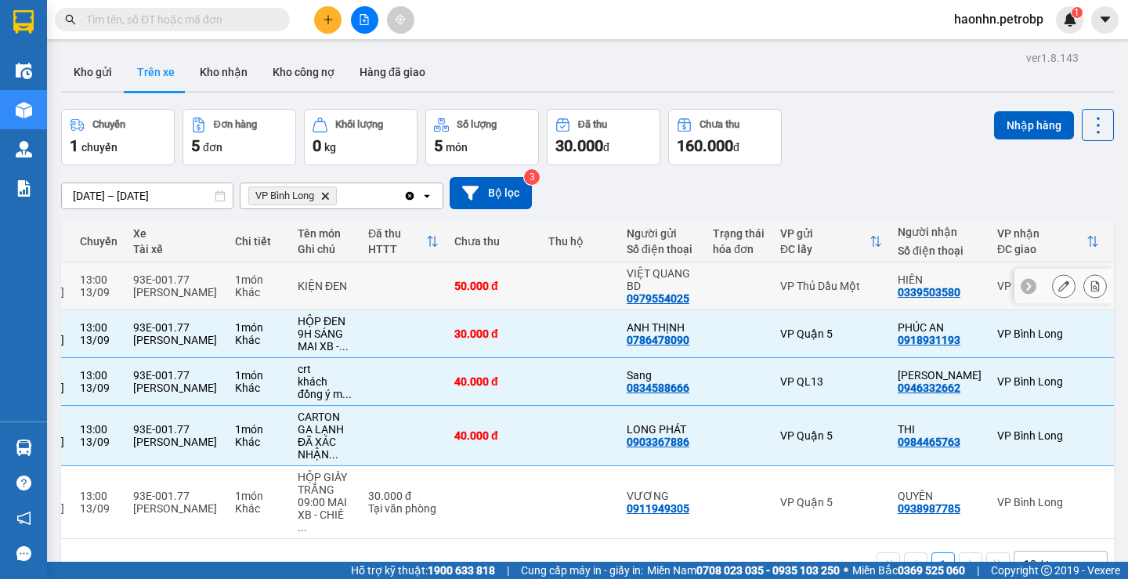
click at [780, 290] on div "VP Thủ Dầu Một" at bounding box center [831, 286] width 102 height 13
checkbox input "true"
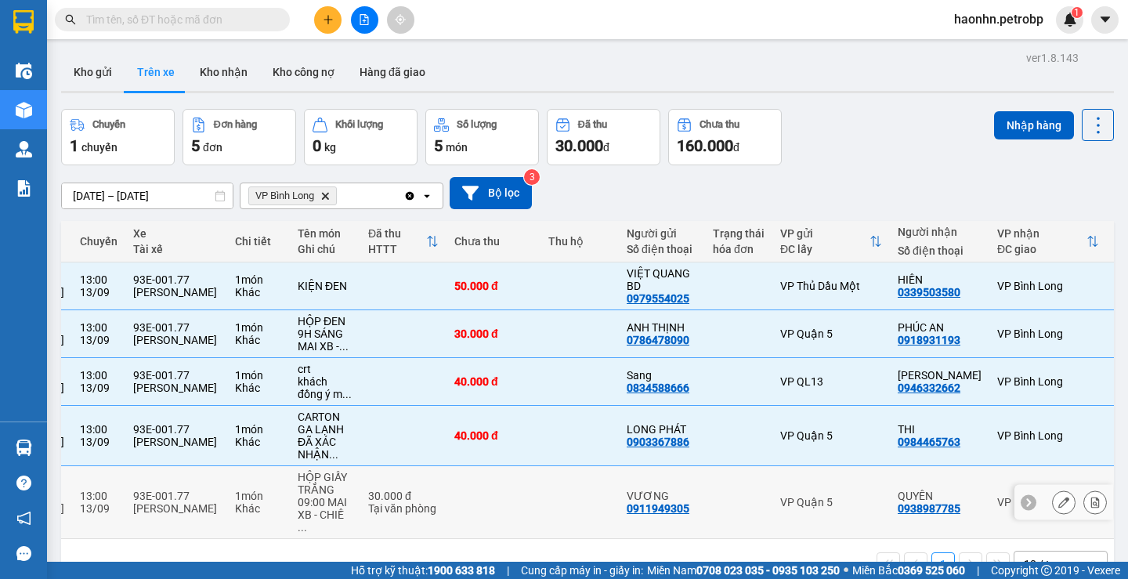
click at [773, 504] on td "VP Quận 5" at bounding box center [832, 502] width 118 height 73
checkbox input "true"
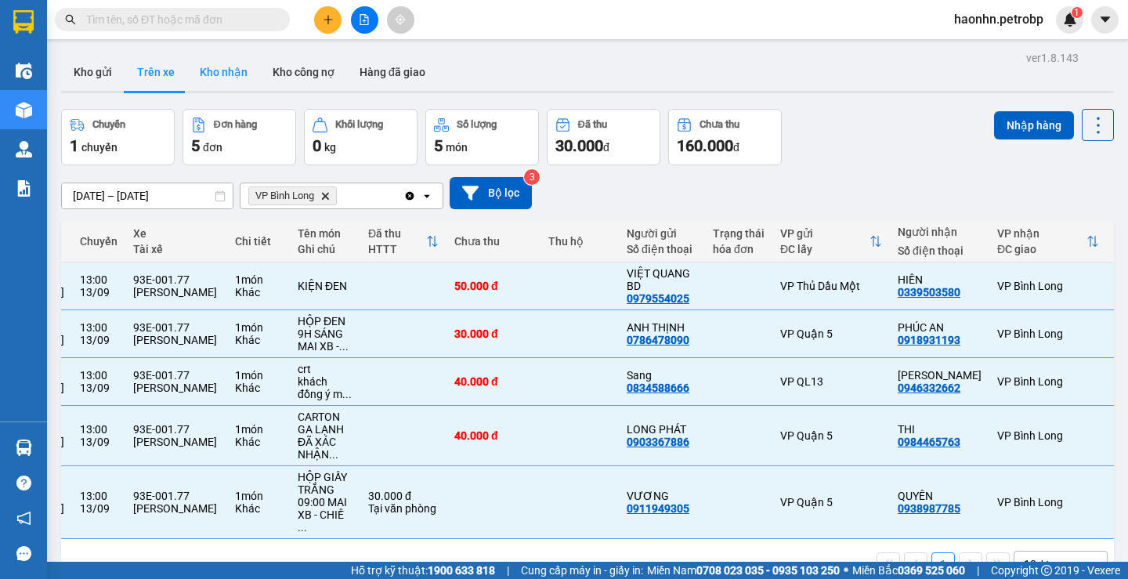
click at [219, 89] on button "Kho nhận" at bounding box center [223, 72] width 73 height 38
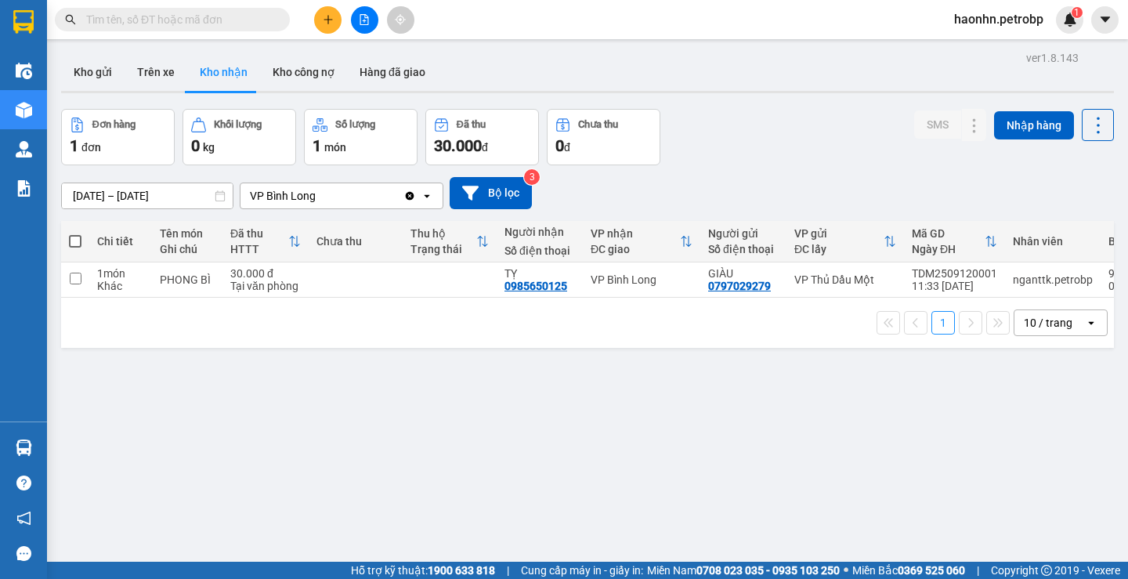
click at [186, 194] on input "11/09/2025 – 13/09/2025" at bounding box center [147, 195] width 171 height 25
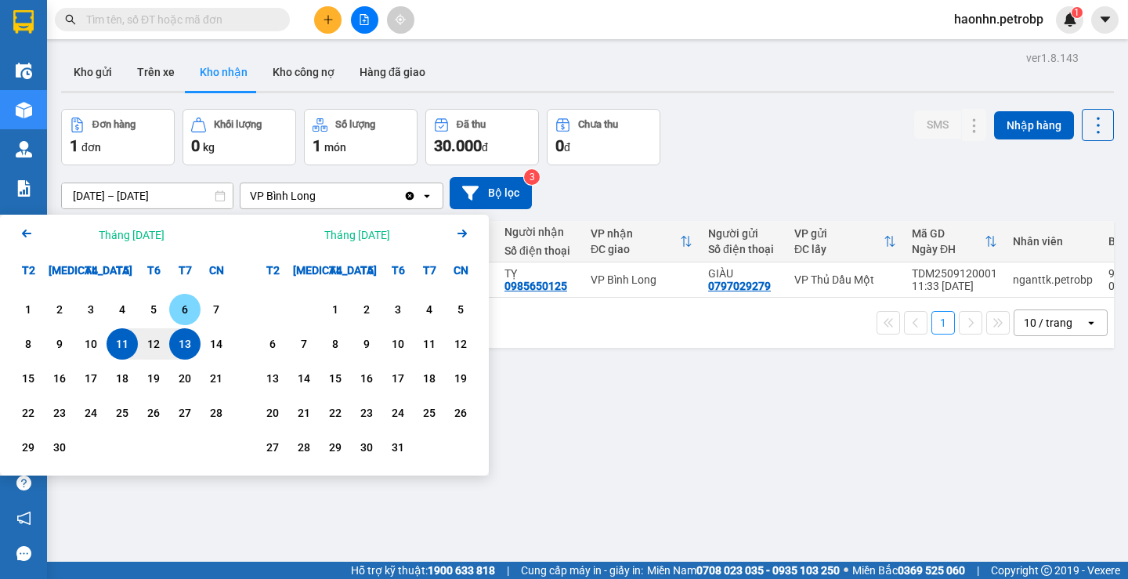
click at [174, 310] on div "6" at bounding box center [185, 309] width 22 height 19
click at [180, 349] on div "13" at bounding box center [185, 344] width 22 height 19
type input "06/09/2025 – 13/09/2025"
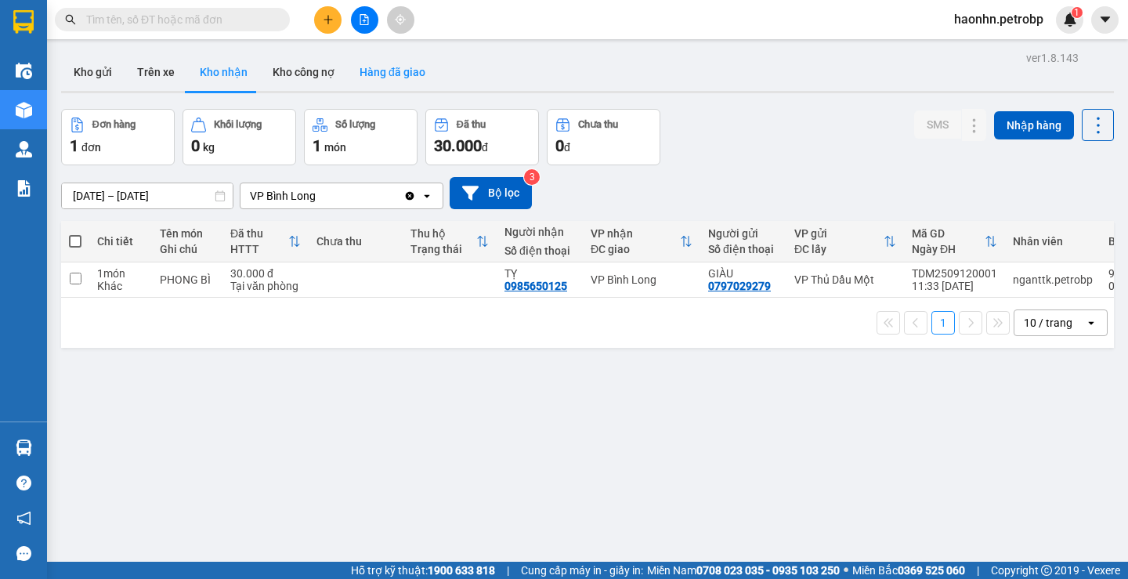
click at [412, 70] on button "Hàng đã giao" at bounding box center [392, 72] width 91 height 38
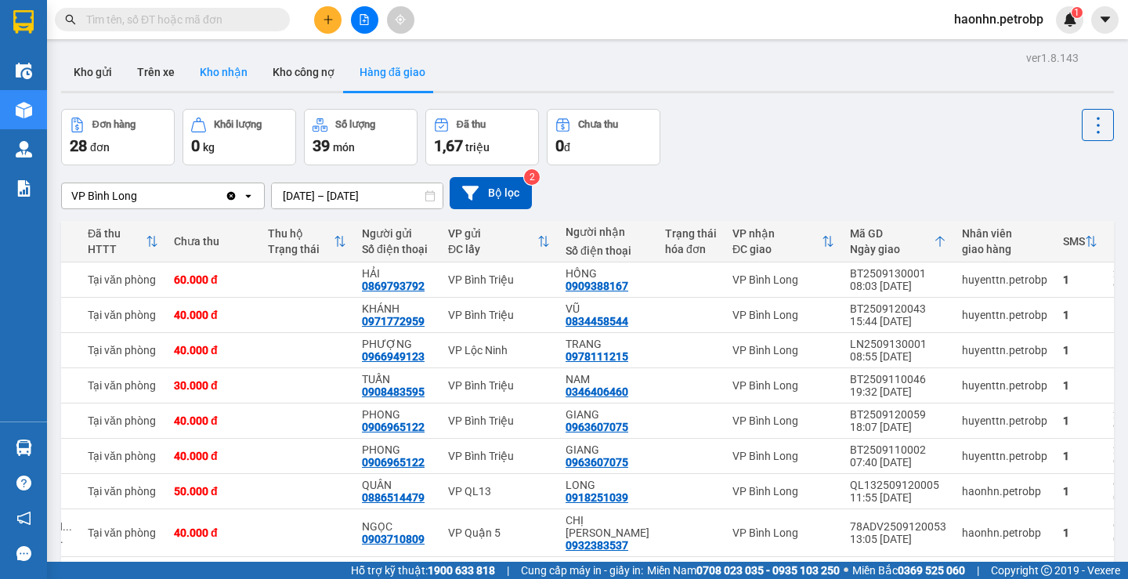
click at [200, 85] on button "Kho nhận" at bounding box center [223, 72] width 73 height 38
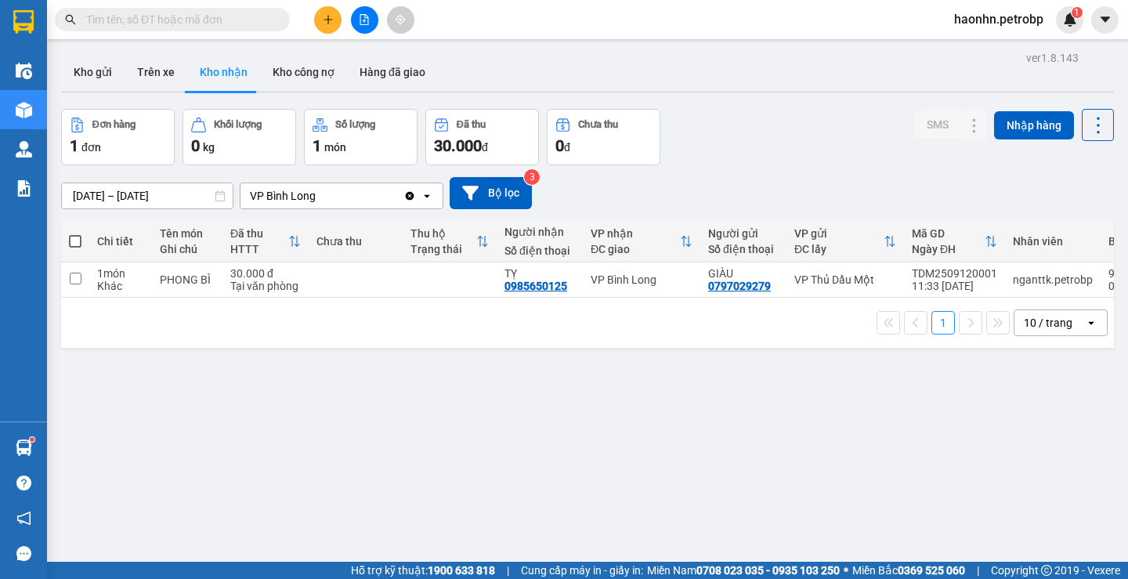
click at [332, 18] on icon "plus" at bounding box center [328, 19] width 11 height 11
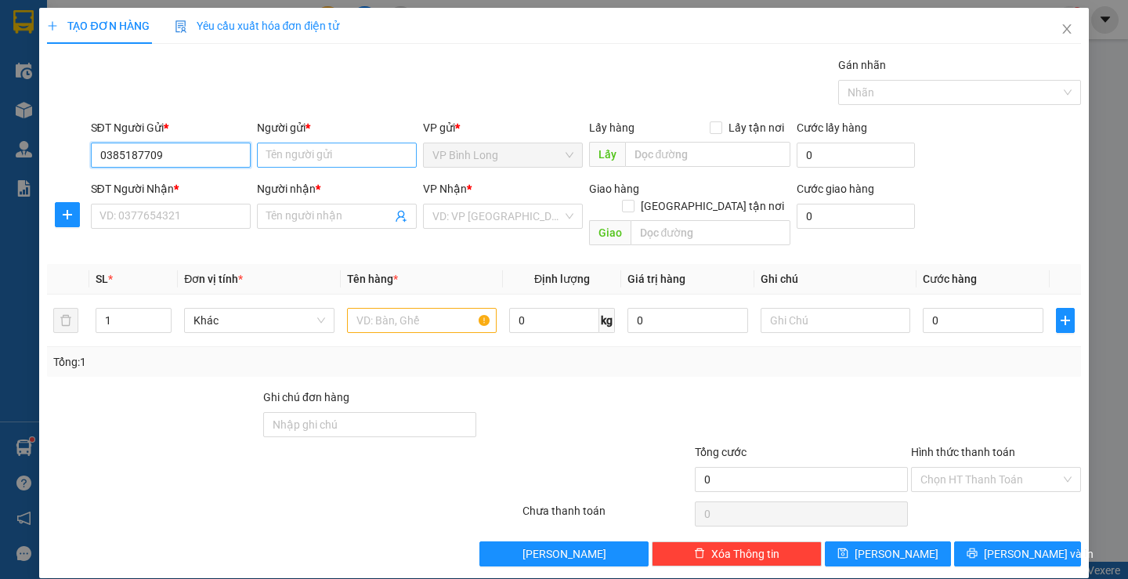
type input "0385187709"
click at [310, 154] on input "Người gửi *" at bounding box center [337, 155] width 160 height 25
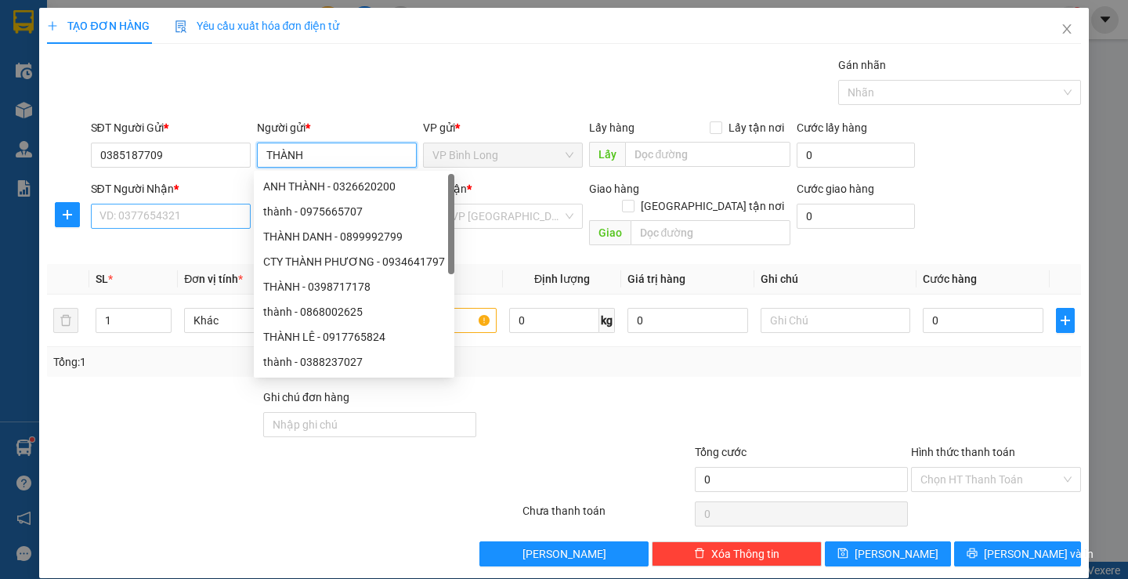
type input "THÀNH"
click at [154, 208] on input "SĐT Người Nhận *" at bounding box center [171, 216] width 160 height 25
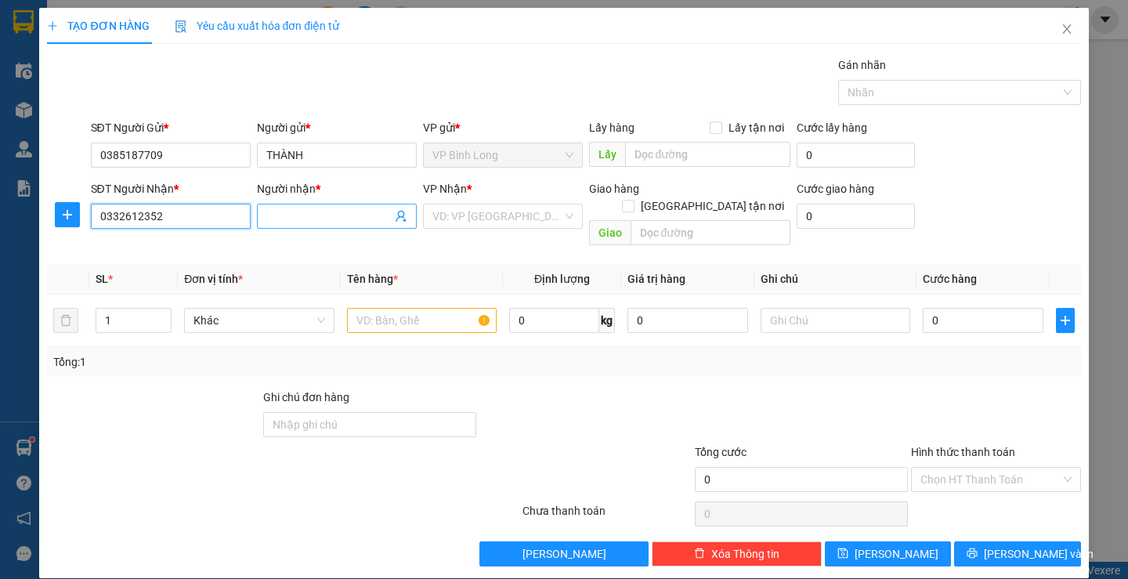
type input "0332612352"
click at [325, 219] on input "Người nhận *" at bounding box center [328, 216] width 125 height 17
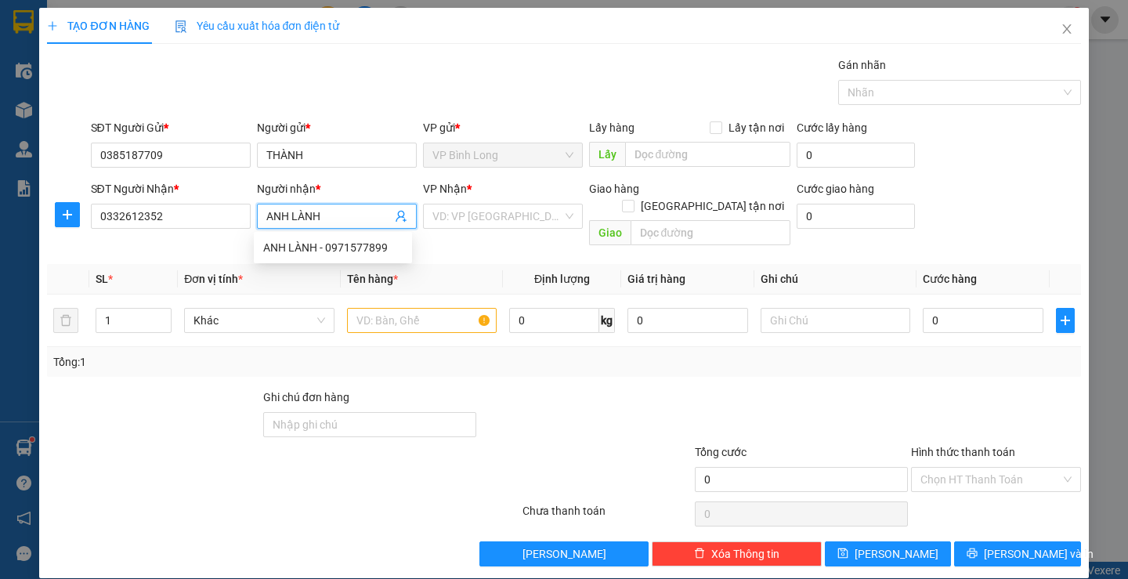
type input "ANH LÀNH"
click at [541, 205] on div "VP Nhận * VD: VP Sài Gòn" at bounding box center [503, 207] width 160 height 55
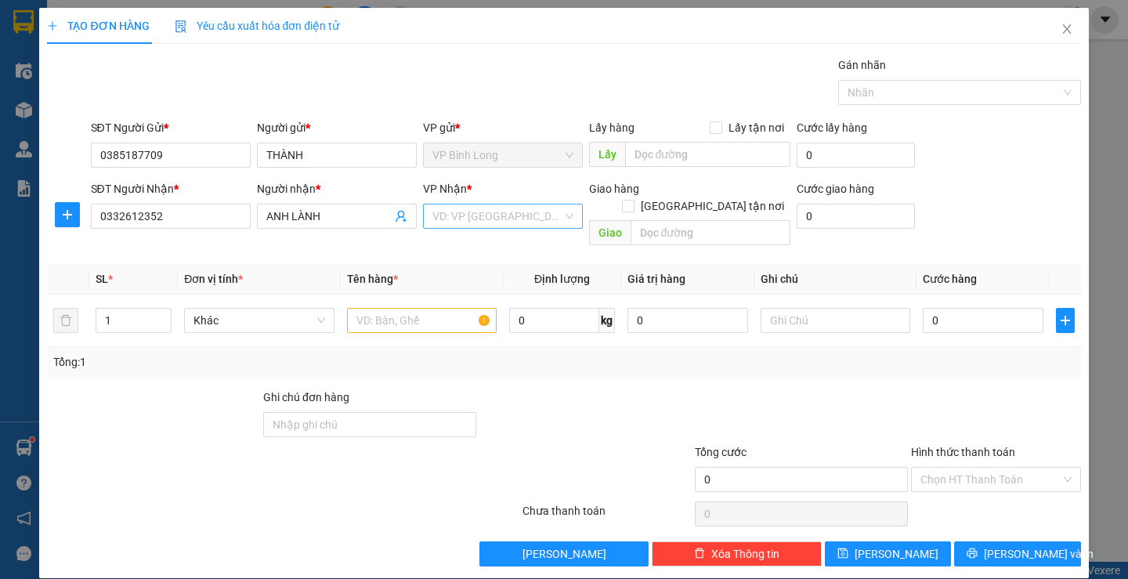
click at [538, 221] on input "search" at bounding box center [498, 217] width 130 height 24
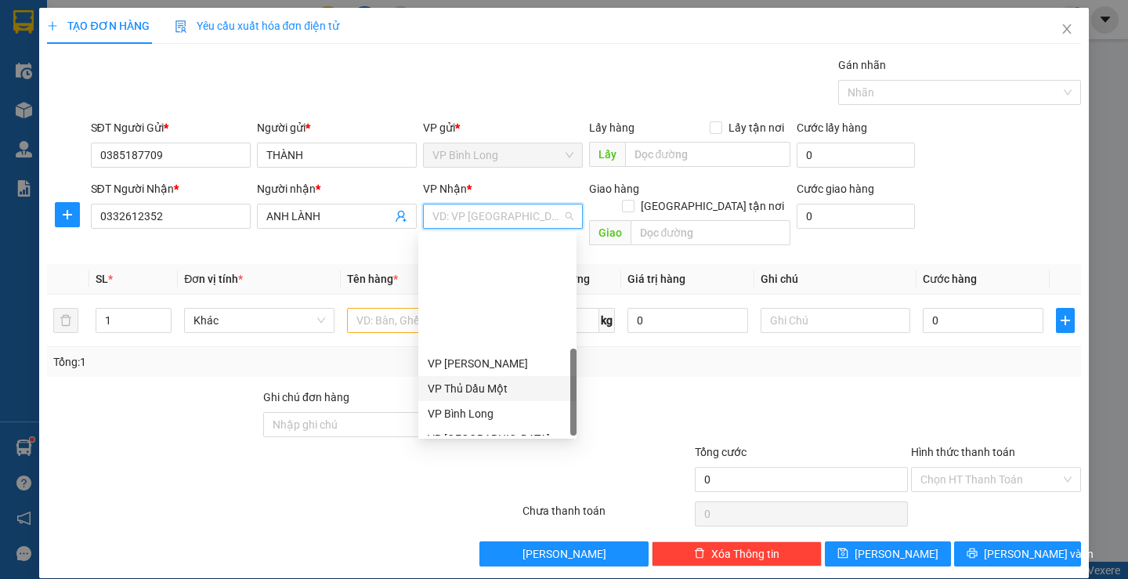
scroll to position [376, 0]
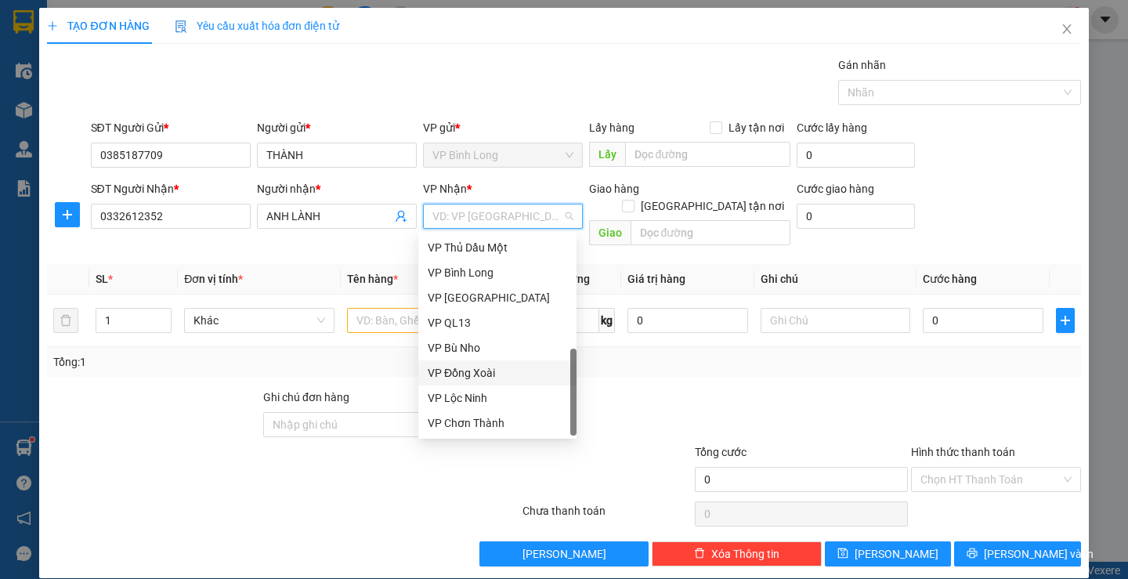
click at [486, 383] on div "VP Đồng Xoài" at bounding box center [497, 372] width 158 height 25
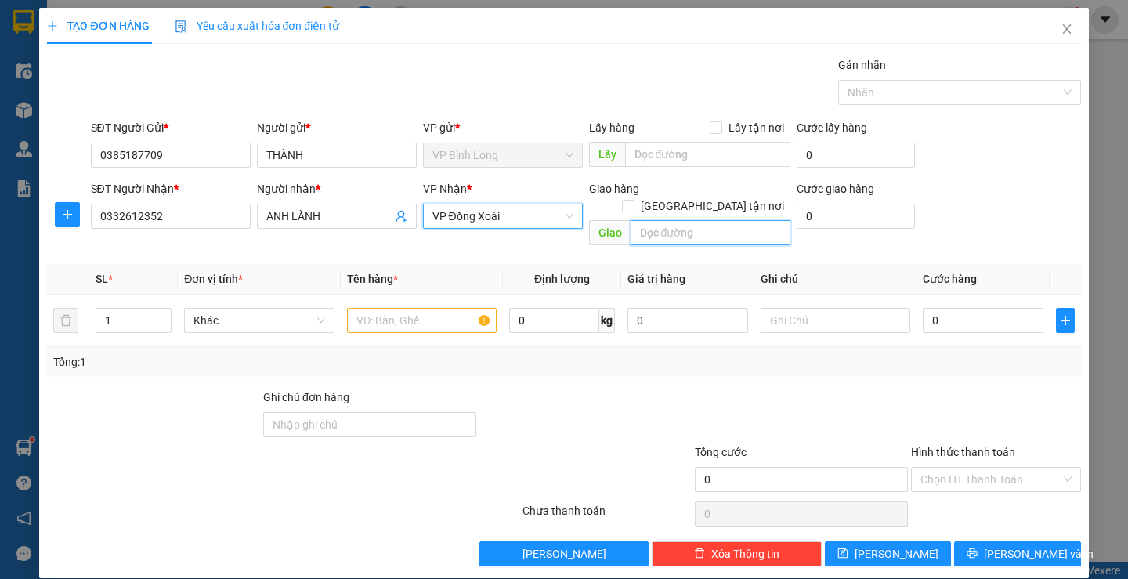
click at [664, 220] on input "text" at bounding box center [711, 232] width 160 height 25
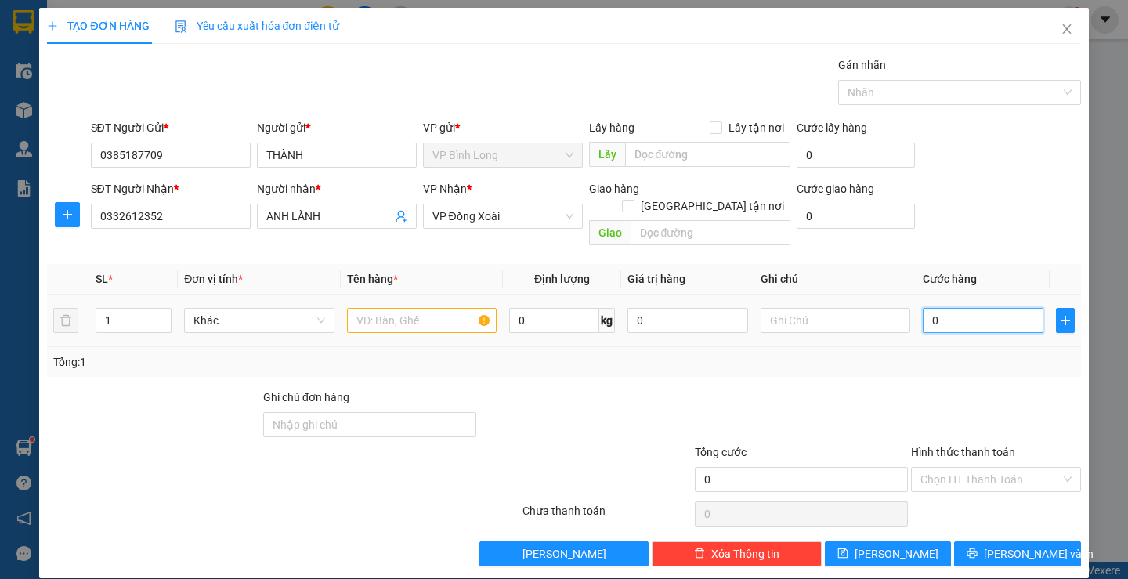
click at [958, 308] on input "0" at bounding box center [983, 320] width 121 height 25
drag, startPoint x: 401, startPoint y: 300, endPoint x: 390, endPoint y: 282, distance: 21.1
click at [403, 308] on input "text" at bounding box center [422, 320] width 150 height 25
type input "CATON"
click at [950, 310] on input "0" at bounding box center [983, 320] width 121 height 25
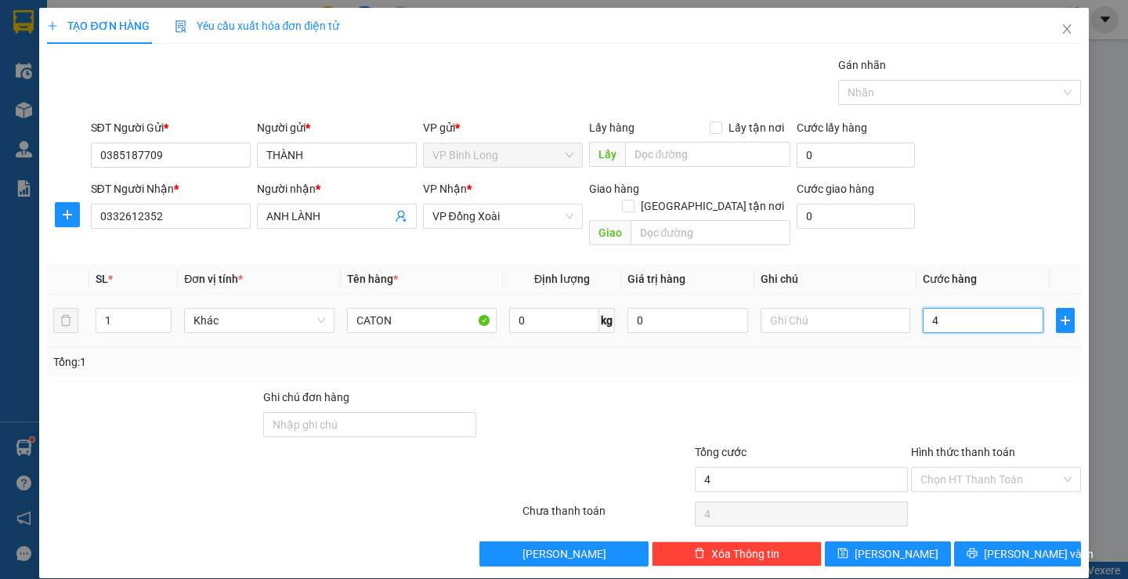
type input "4"
type input "40"
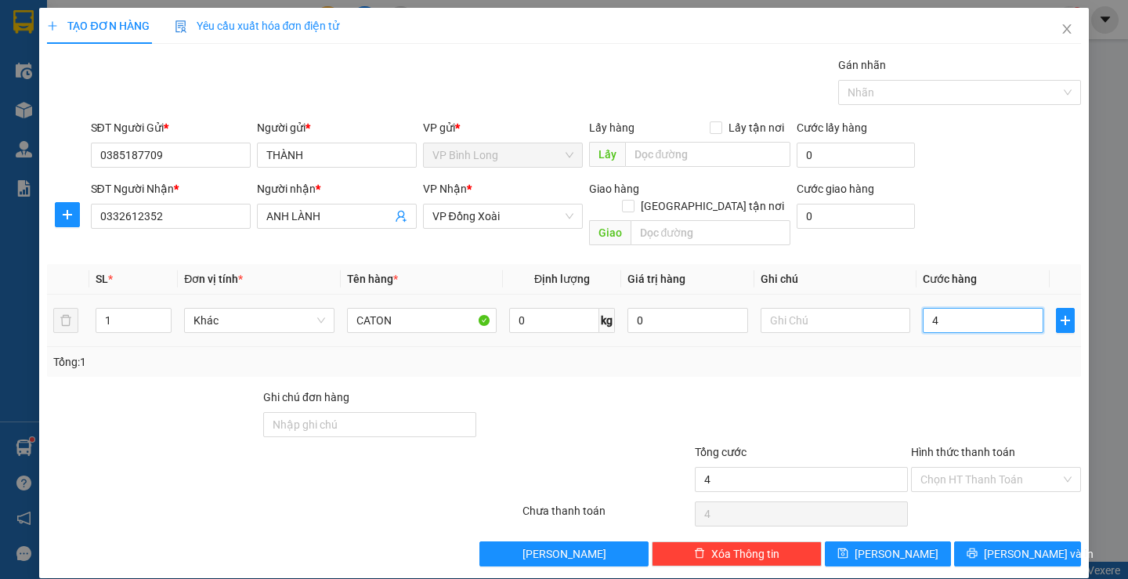
type input "40"
type input "400"
type input "4.000"
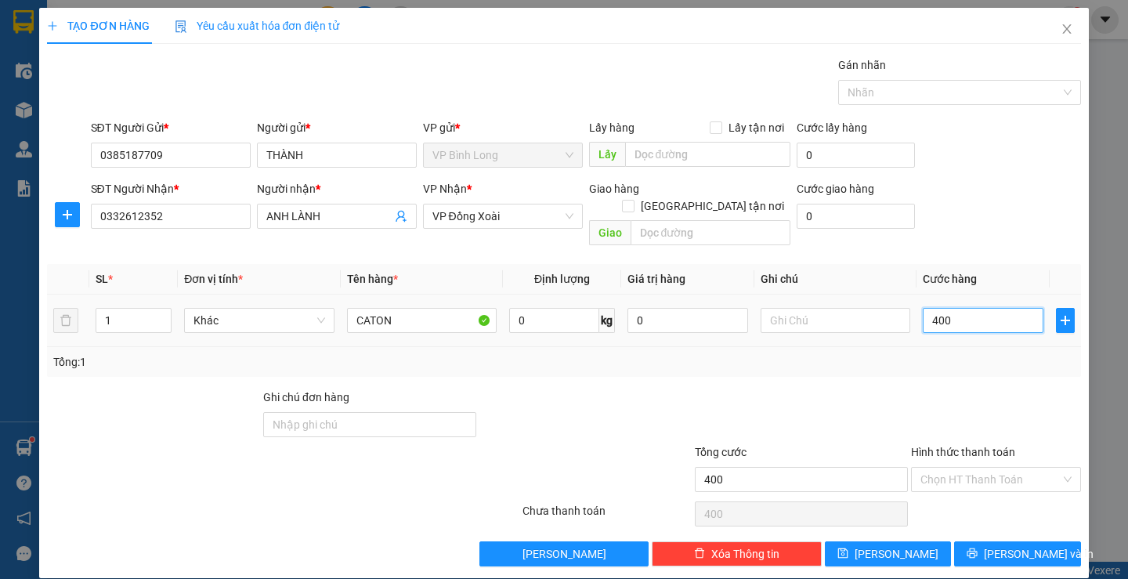
type input "4.000"
type input "40.000"
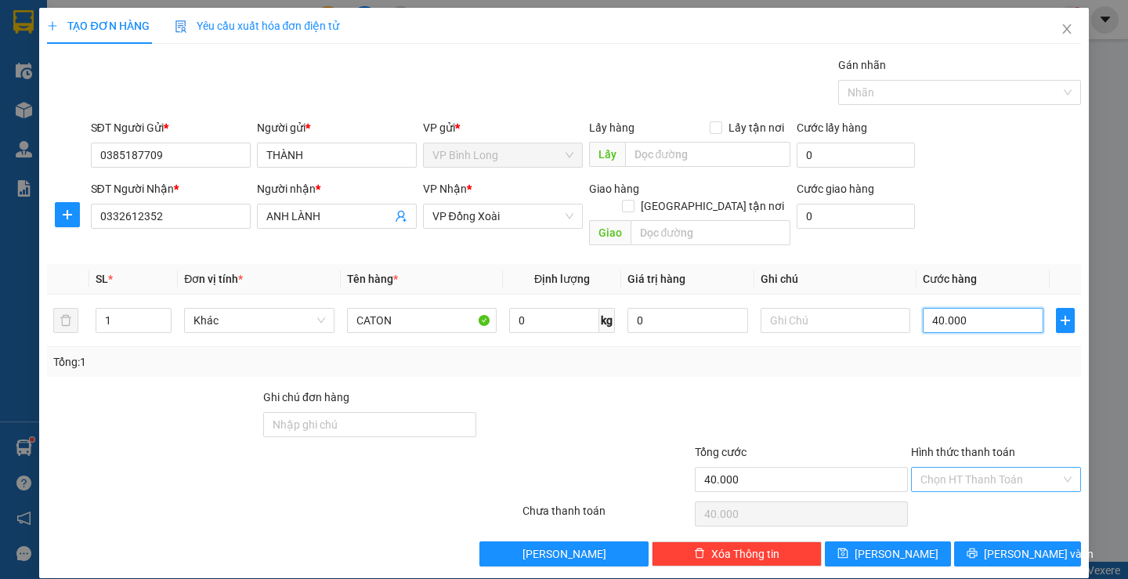
type input "40.000"
click at [979, 468] on input "Hình thức thanh toán" at bounding box center [991, 480] width 140 height 24
click at [961, 346] on div "Tại văn phòng" at bounding box center [987, 355] width 168 height 25
type input "0"
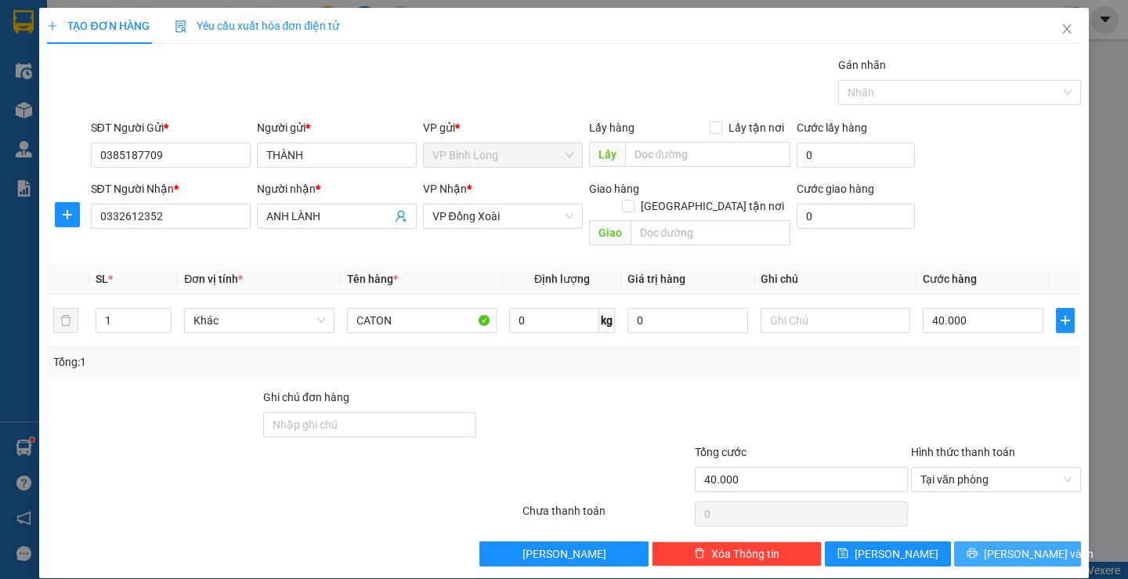
click at [995, 541] on button "[PERSON_NAME] và In" at bounding box center [1017, 553] width 126 height 25
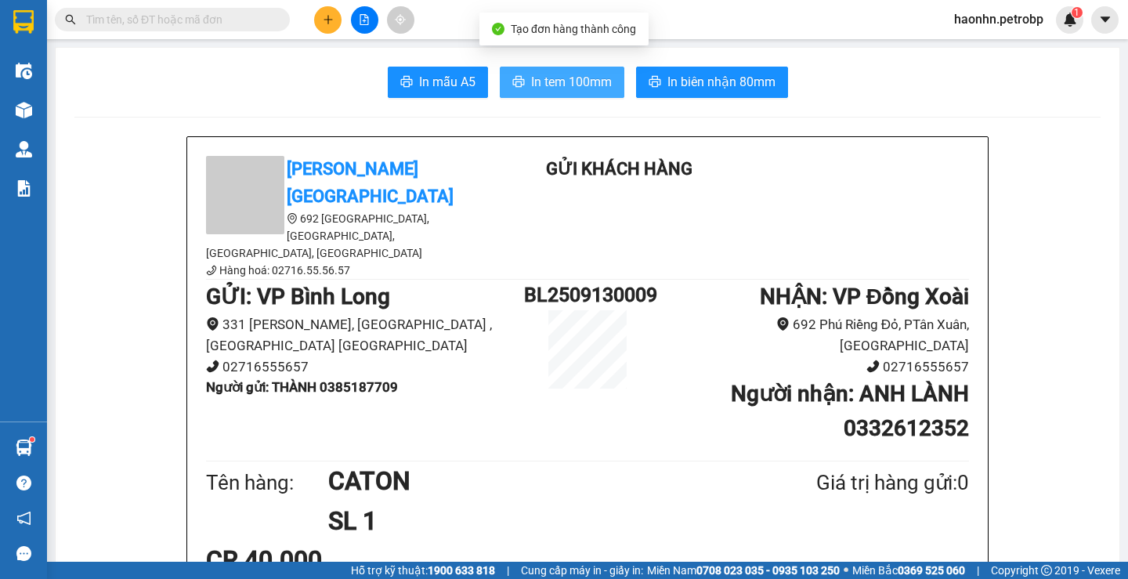
click at [570, 91] on span "In tem 100mm" at bounding box center [571, 82] width 81 height 20
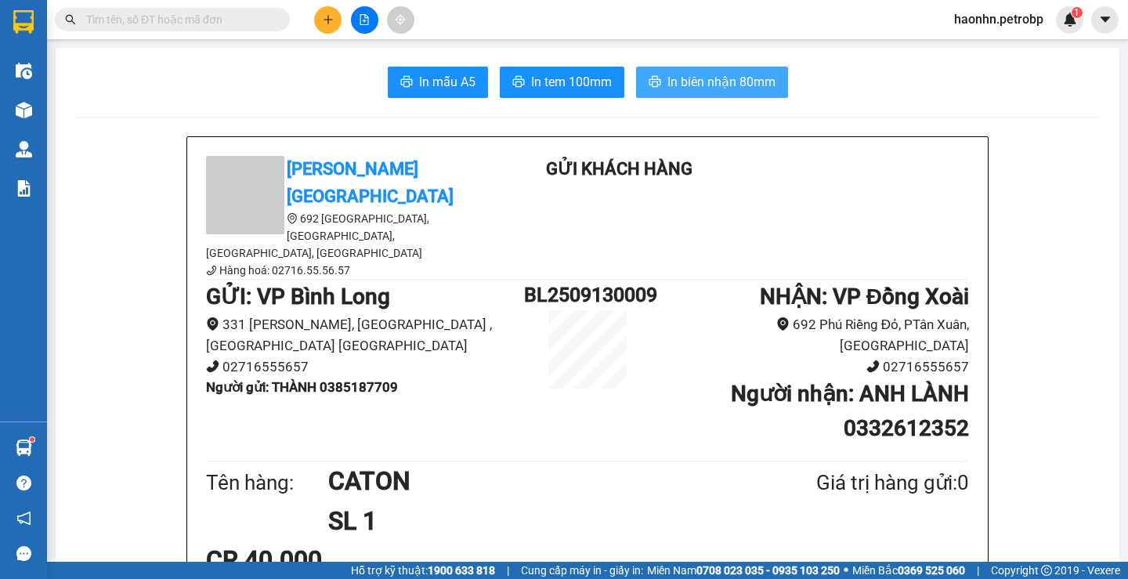
click at [750, 84] on span "In biên nhận 80mm" at bounding box center [722, 82] width 108 height 20
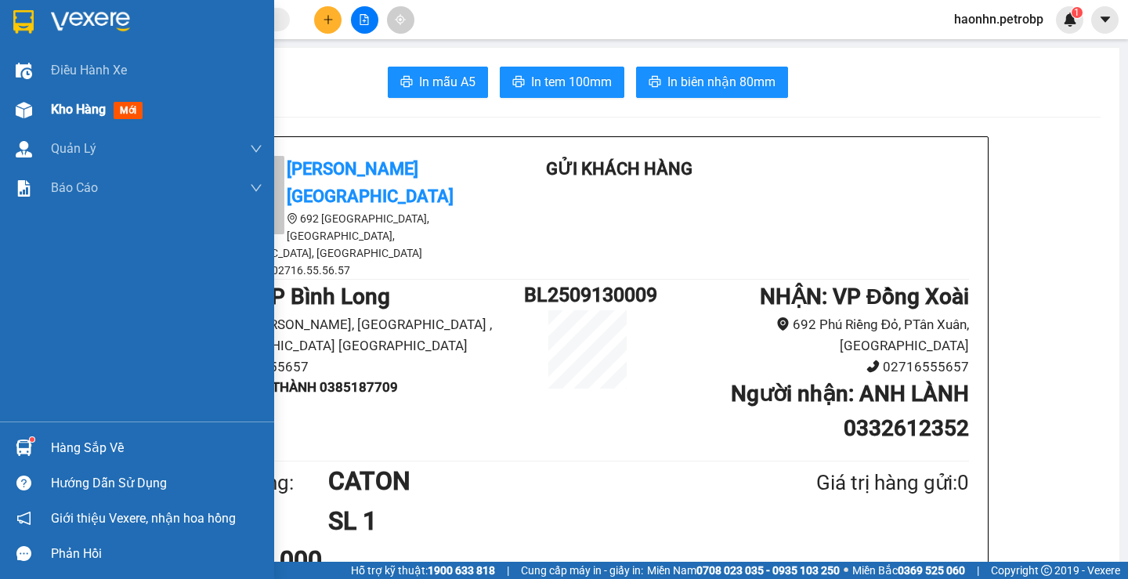
click at [14, 112] on div at bounding box center [23, 109] width 27 height 27
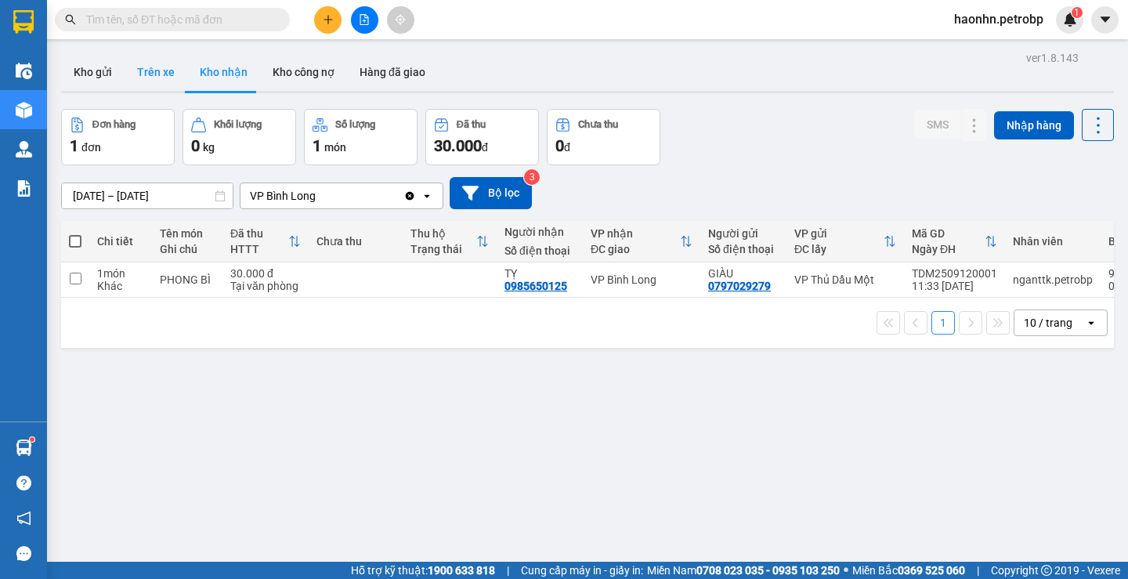
click at [129, 74] on button "Trên xe" at bounding box center [156, 72] width 63 height 38
type input "10/09/2025 – 13/09/2025"
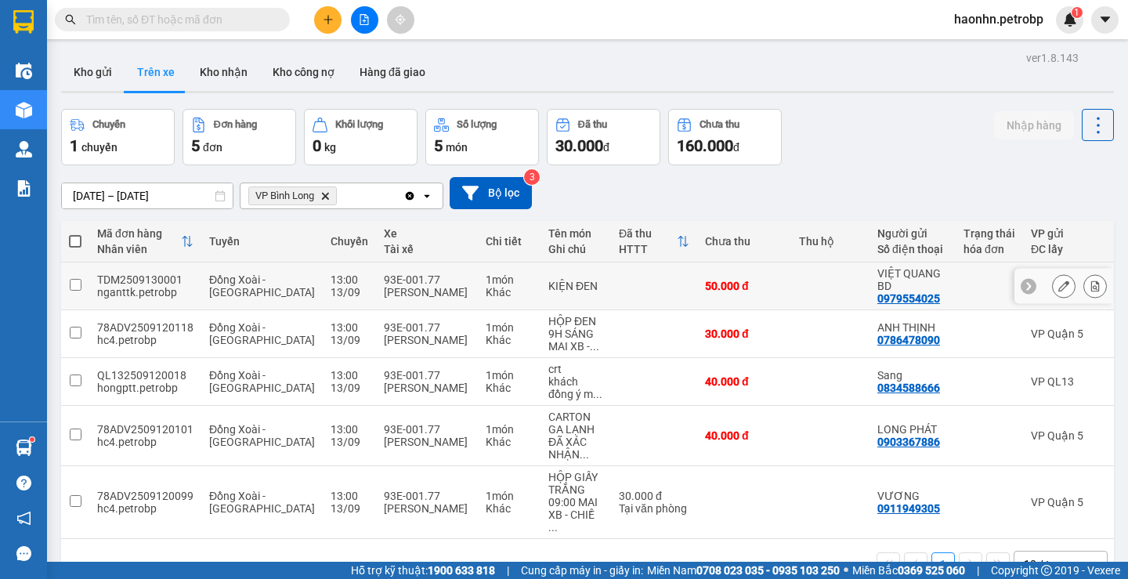
drag, startPoint x: 407, startPoint y: 276, endPoint x: 412, endPoint y: 303, distance: 27.8
click at [408, 276] on div "93E-001.77" at bounding box center [427, 279] width 86 height 13
checkbox input "true"
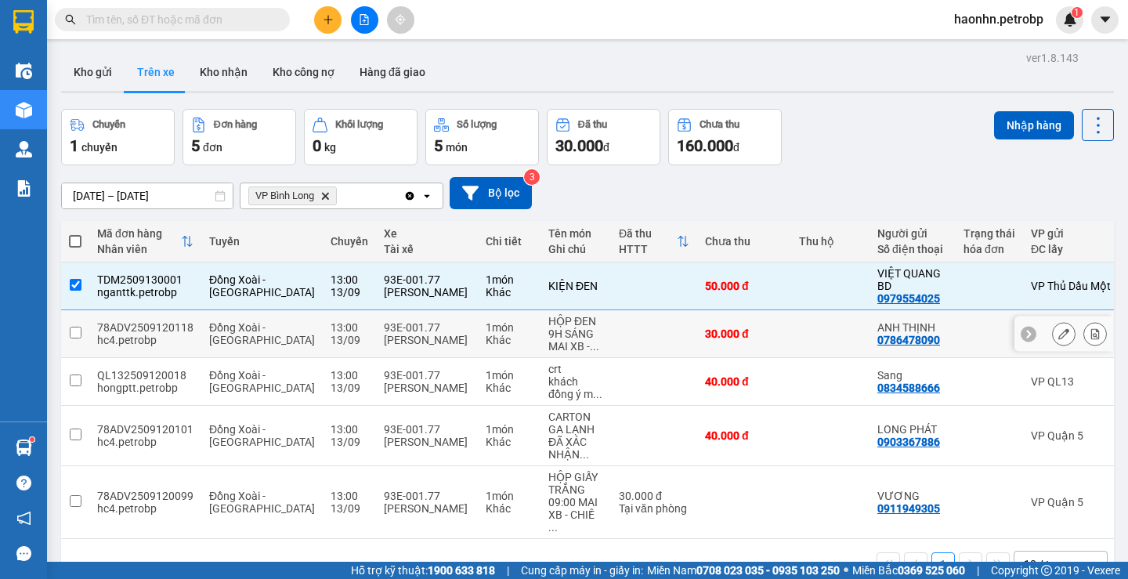
click at [418, 334] on div "[PERSON_NAME]" at bounding box center [427, 340] width 86 height 13
checkbox input "true"
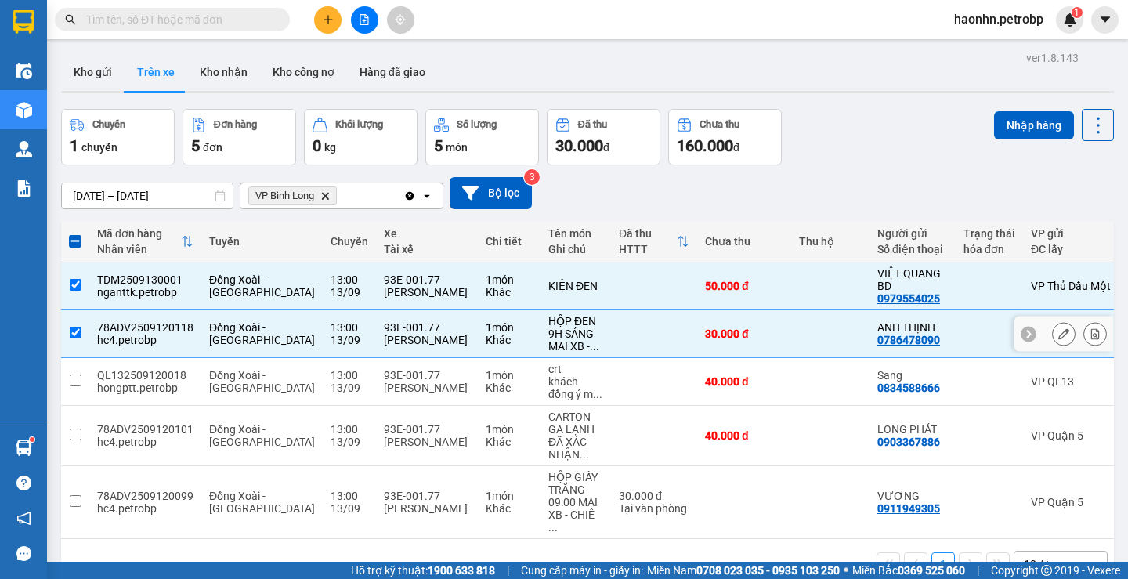
click at [422, 382] on div "[PERSON_NAME]" at bounding box center [427, 388] width 86 height 13
checkbox input "true"
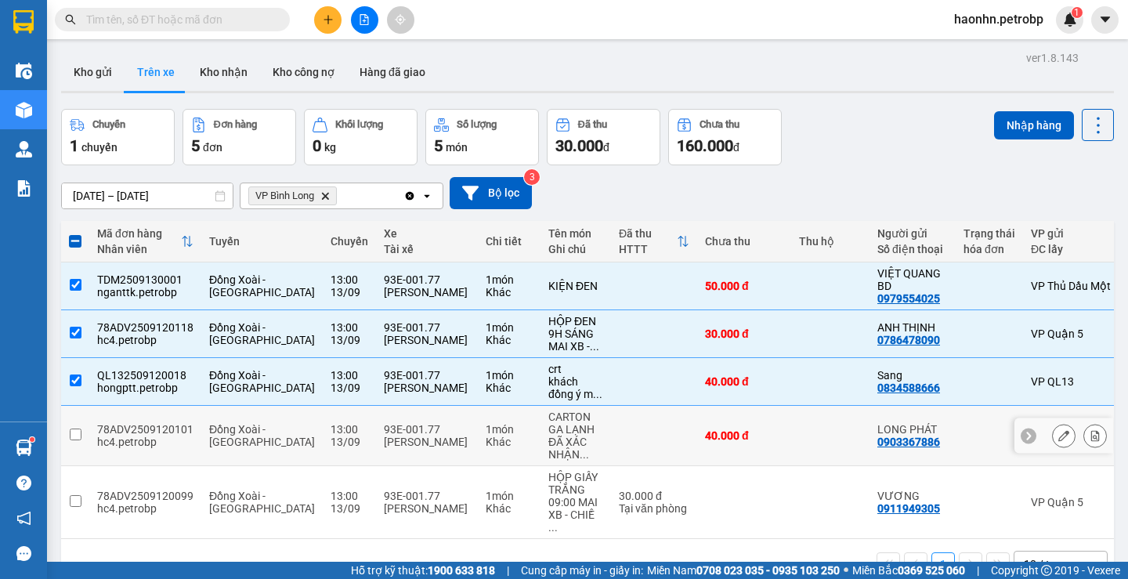
drag, startPoint x: 424, startPoint y: 420, endPoint x: 422, endPoint y: 457, distance: 36.9
click at [424, 423] on td "93E-001.77 Nguyễn Thanh Hải" at bounding box center [427, 436] width 102 height 60
checkbox input "true"
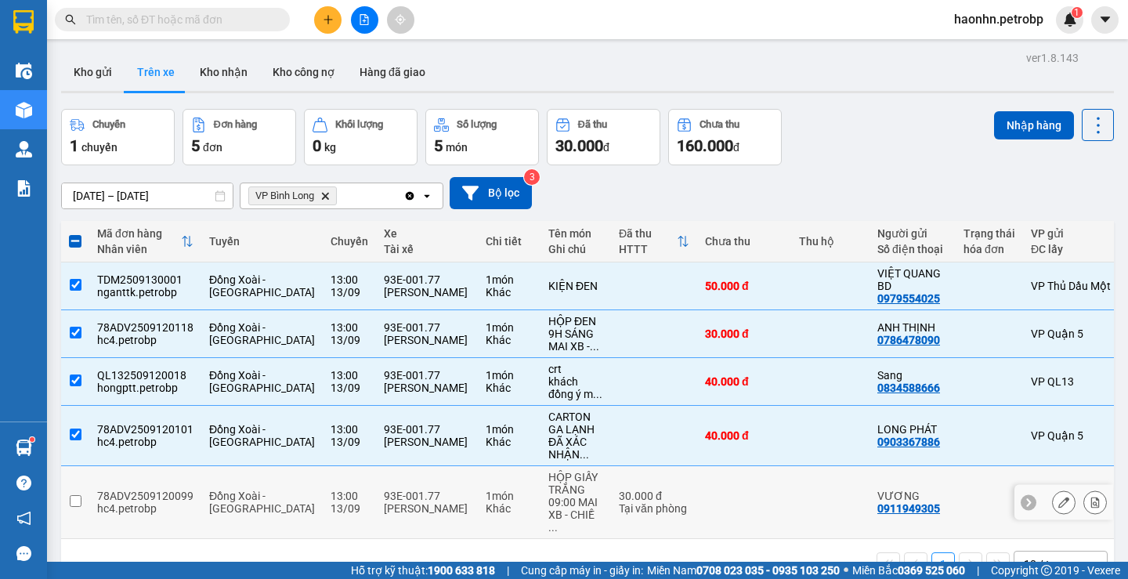
click at [422, 490] on div "93E-001.77" at bounding box center [427, 496] width 86 height 13
checkbox input "true"
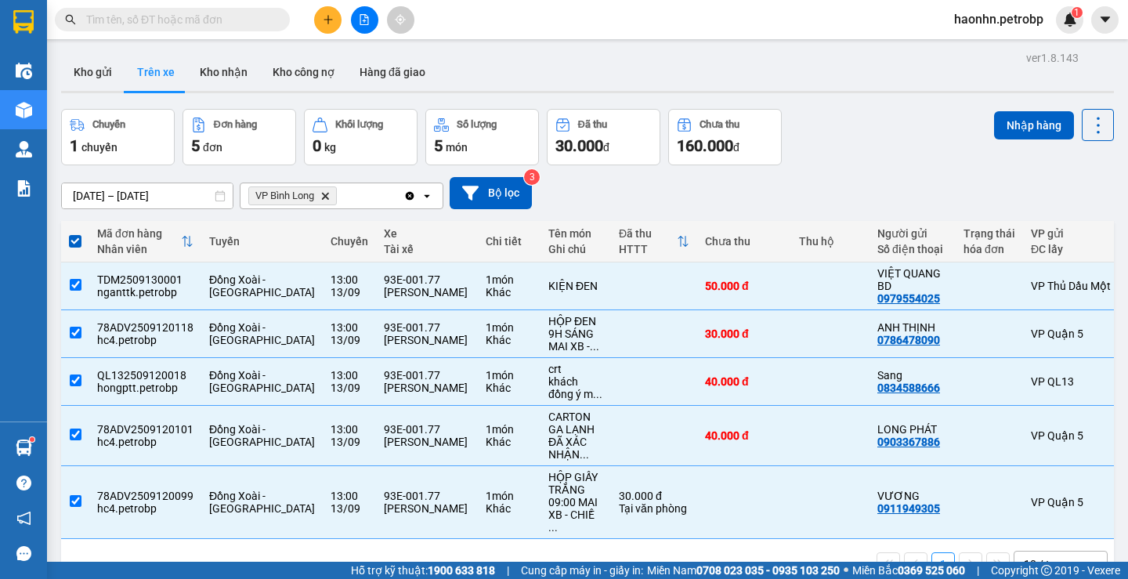
scroll to position [0, 251]
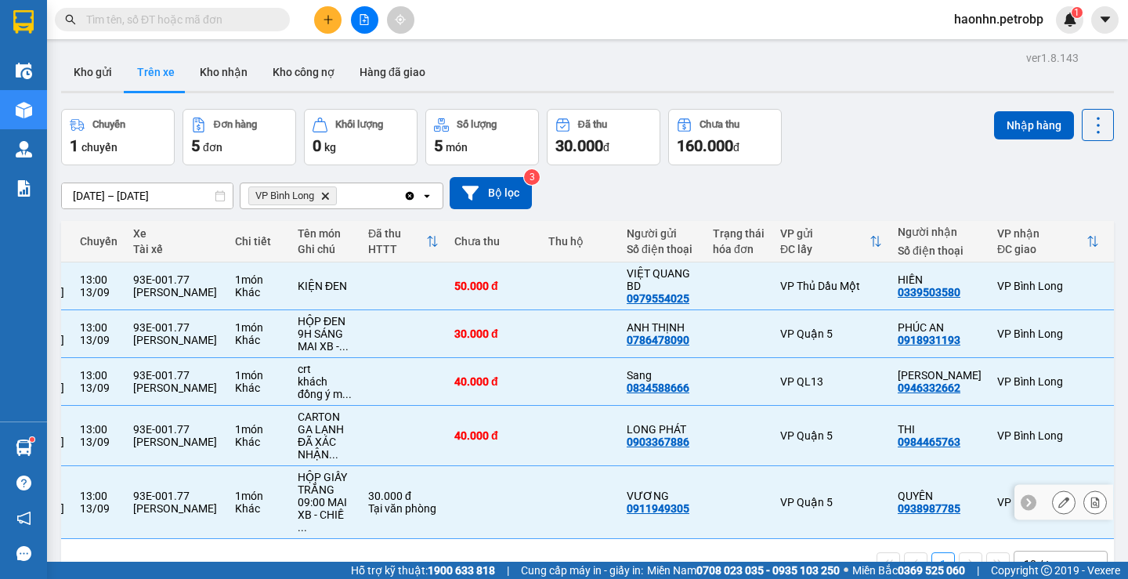
click at [898, 504] on div "0938987785" at bounding box center [929, 508] width 63 height 13
copy div "0938987785"
click at [898, 444] on div "0984465763" at bounding box center [929, 442] width 63 height 13
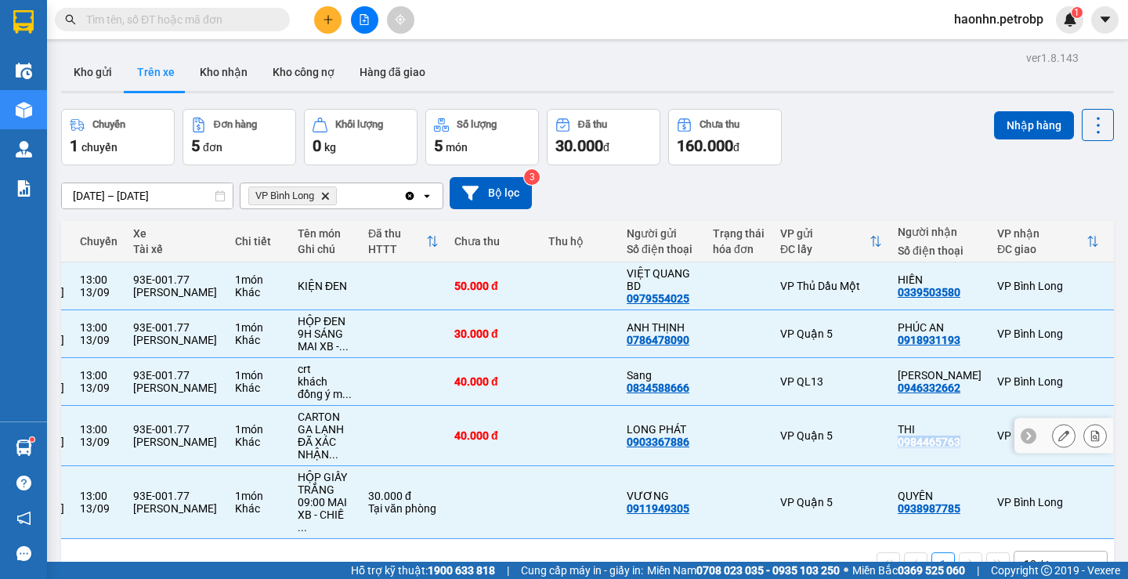
copy div "0984465763"
click at [898, 389] on div "0946332662" at bounding box center [929, 388] width 63 height 13
copy div "0946332662"
click at [904, 342] on div "0918931193" at bounding box center [929, 340] width 63 height 13
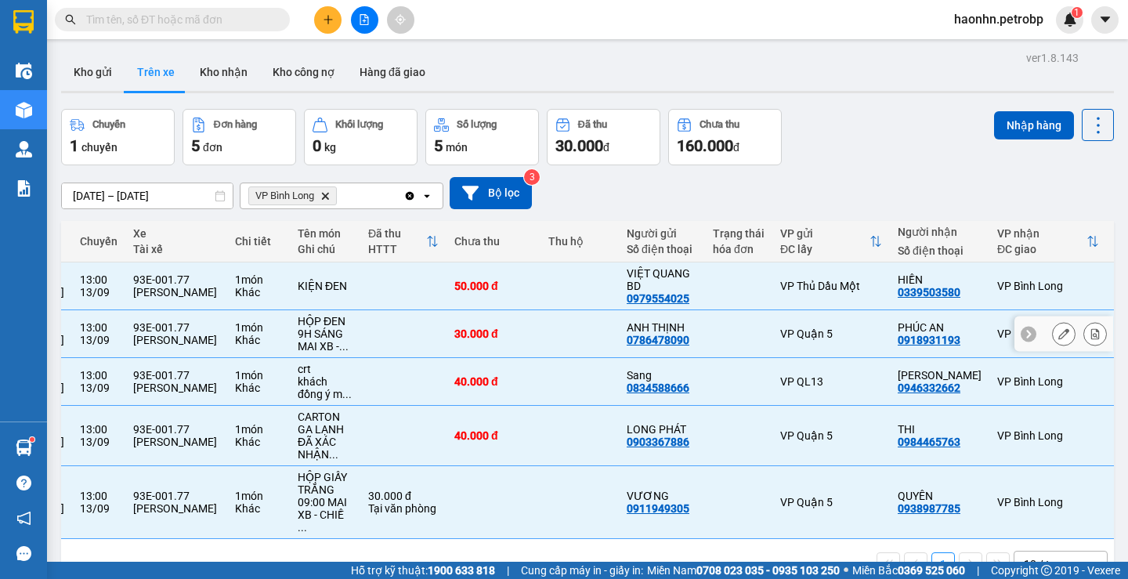
click at [904, 342] on div "0918931193" at bounding box center [929, 340] width 63 height 13
copy div "0918931193"
click at [898, 291] on div "0339503580" at bounding box center [929, 292] width 63 height 13
copy div "0339503580"
